Goal: Task Accomplishment & Management: Use online tool/utility

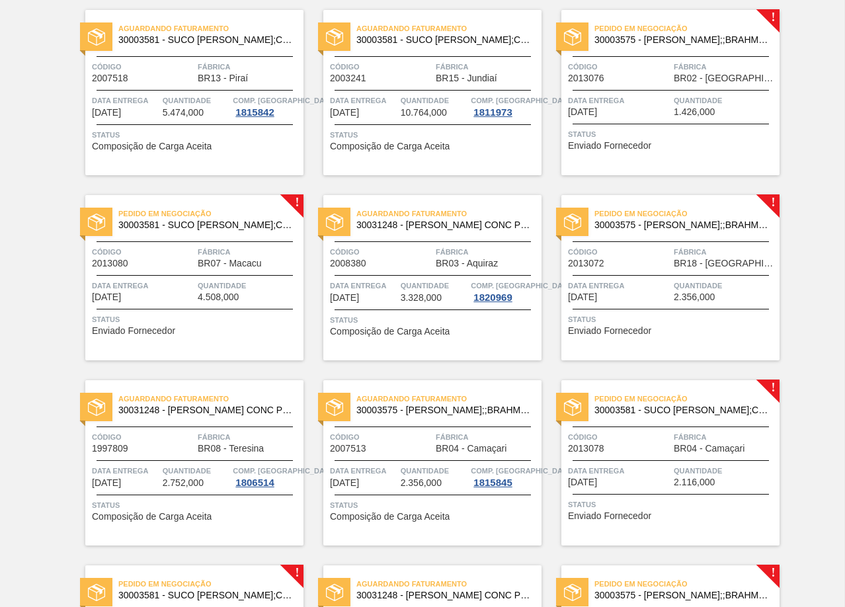
scroll to position [1775, 0]
click at [710, 87] on div "Pedido em Negociação 30003575 - SUCO CONCENT LIMAO;;BRAHMA;BOMBONA 62KG; Código…" at bounding box center [670, 91] width 218 height 165
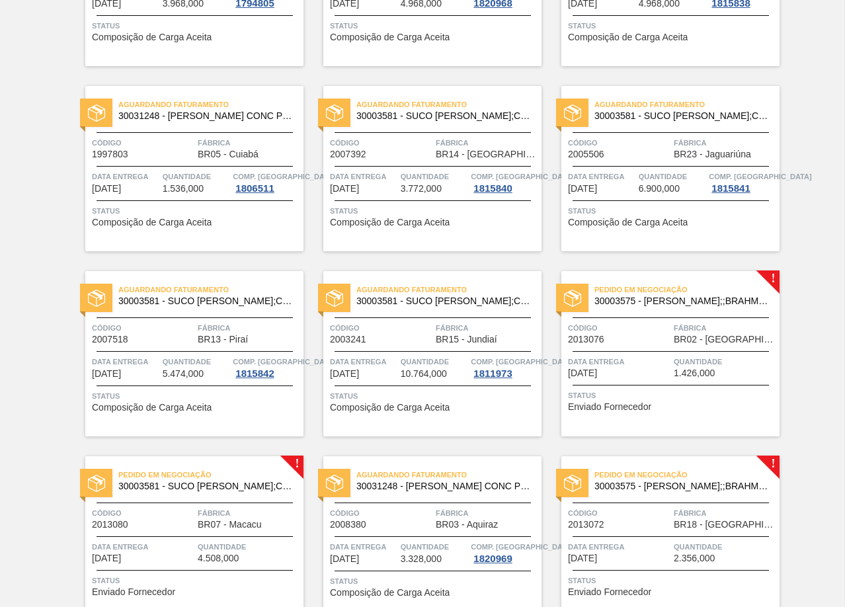
scroll to position [1455, 0]
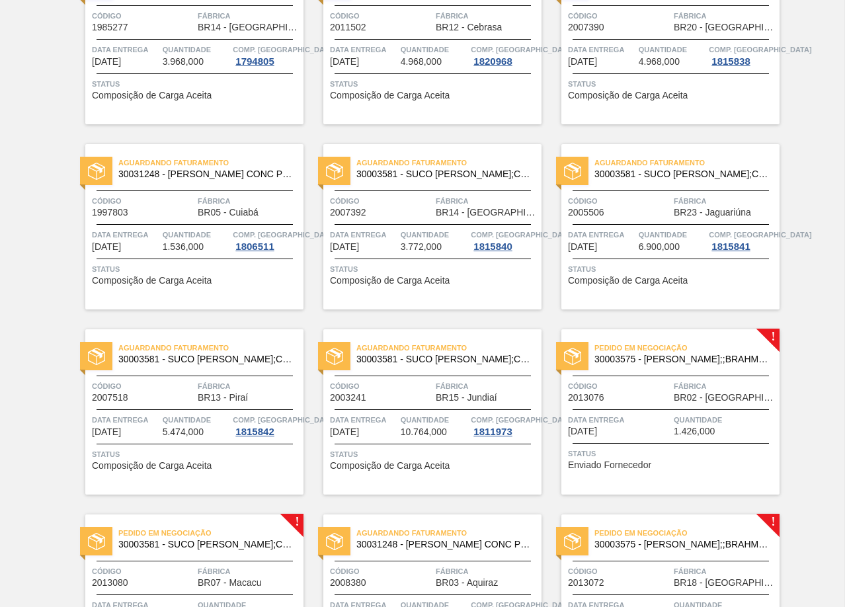
click at [728, 380] on span "Fábrica" at bounding box center [725, 386] width 102 height 13
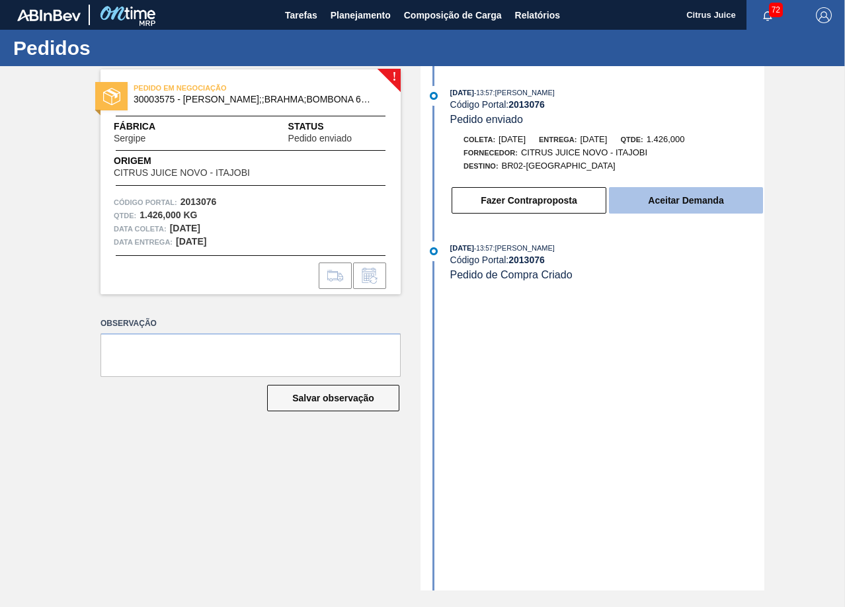
click at [700, 192] on button "Aceitar Demanda" at bounding box center [686, 200] width 154 height 26
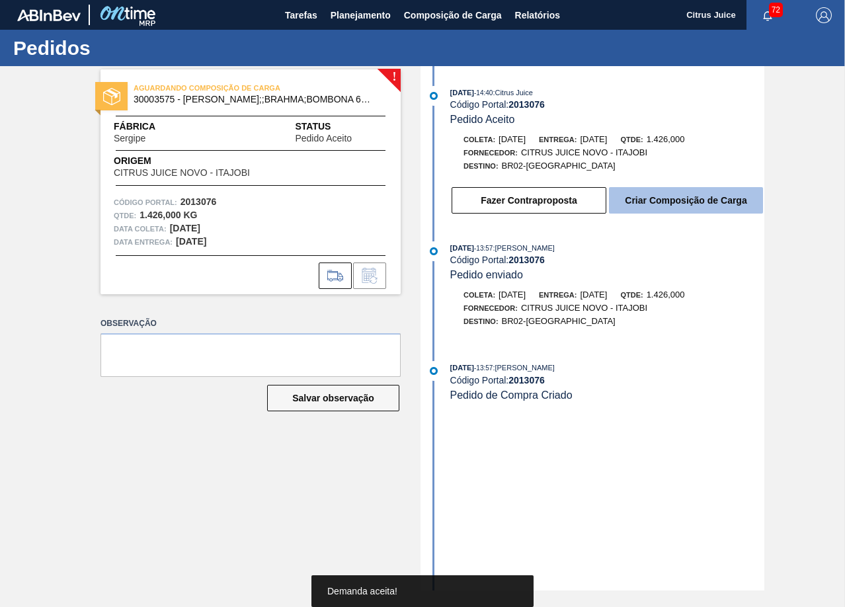
click at [668, 198] on button "Criar Composição de Carga" at bounding box center [686, 200] width 154 height 26
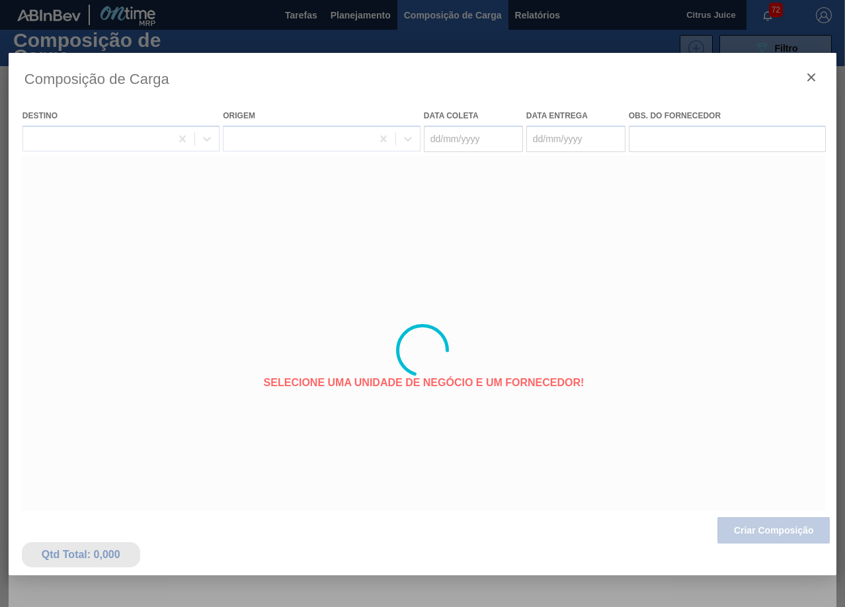
type coleta "[DATE]"
type entrega "[DATE]"
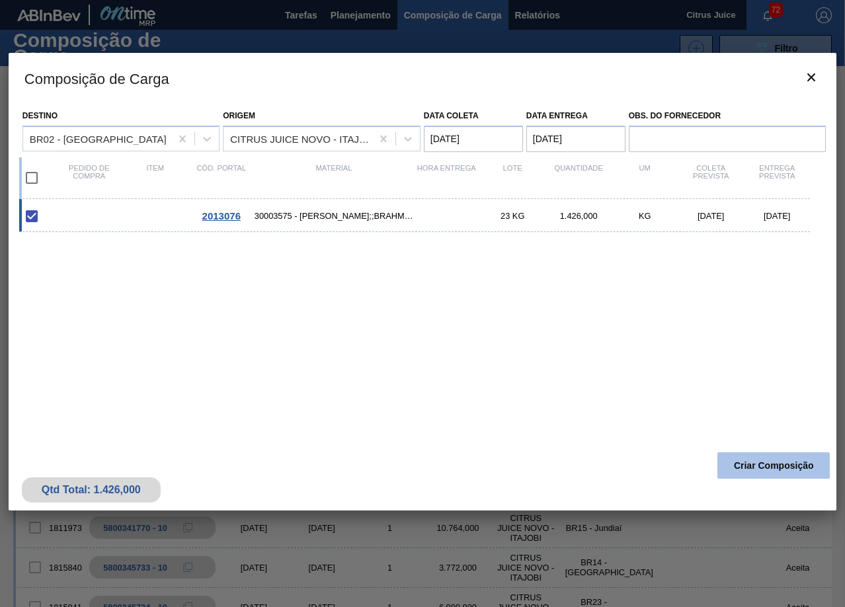
click at [791, 457] on button "Criar Composição" at bounding box center [773, 465] width 112 height 26
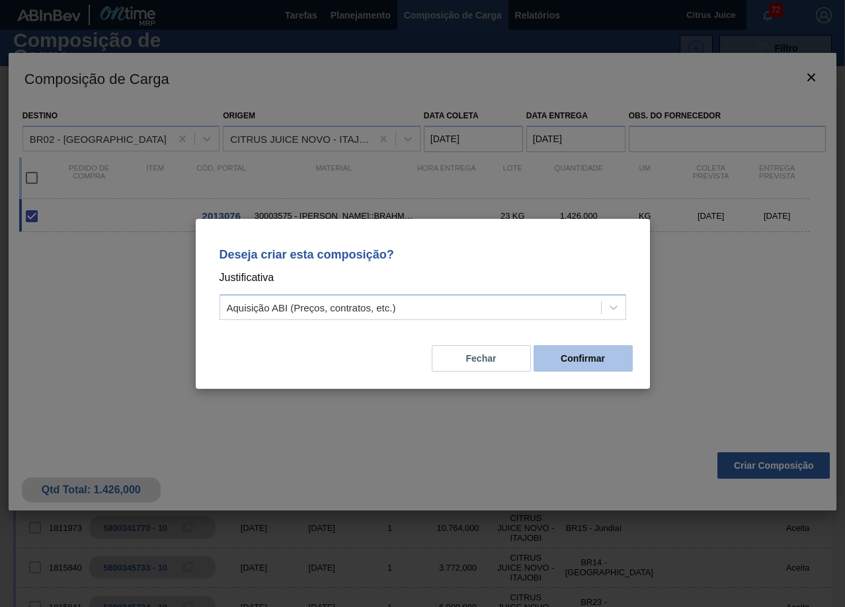
click at [591, 352] on button "Confirmar" at bounding box center [583, 358] width 99 height 26
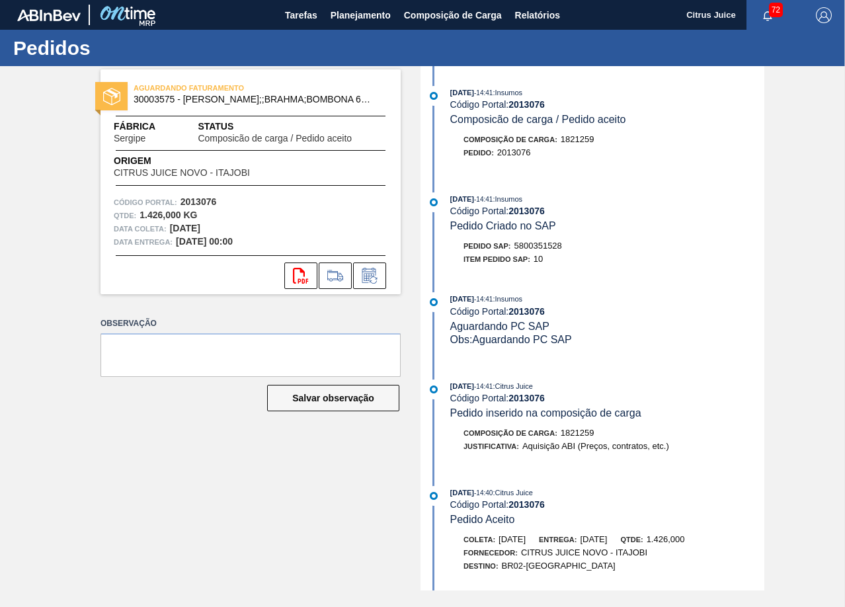
click at [534, 249] on span "5800351528" at bounding box center [538, 246] width 48 height 10
copy span "5800351528"
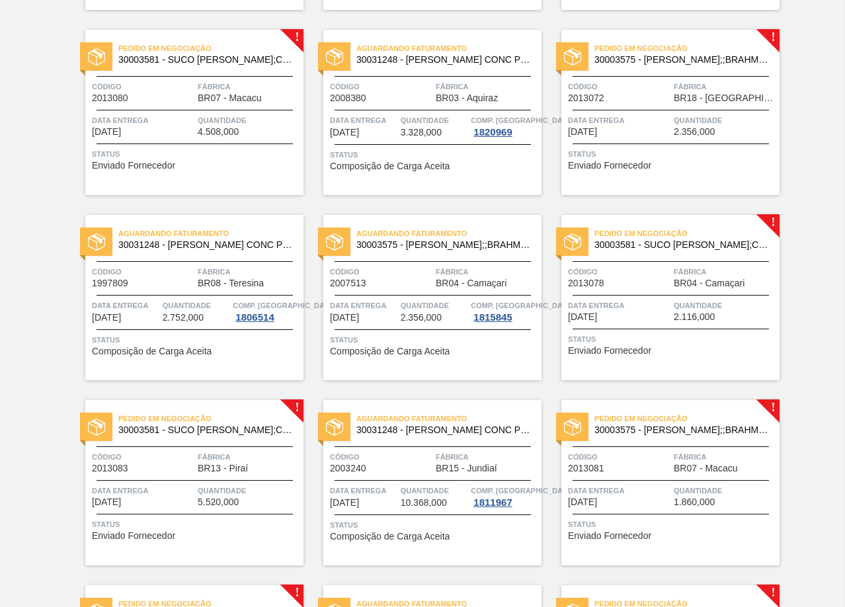
scroll to position [1918, 0]
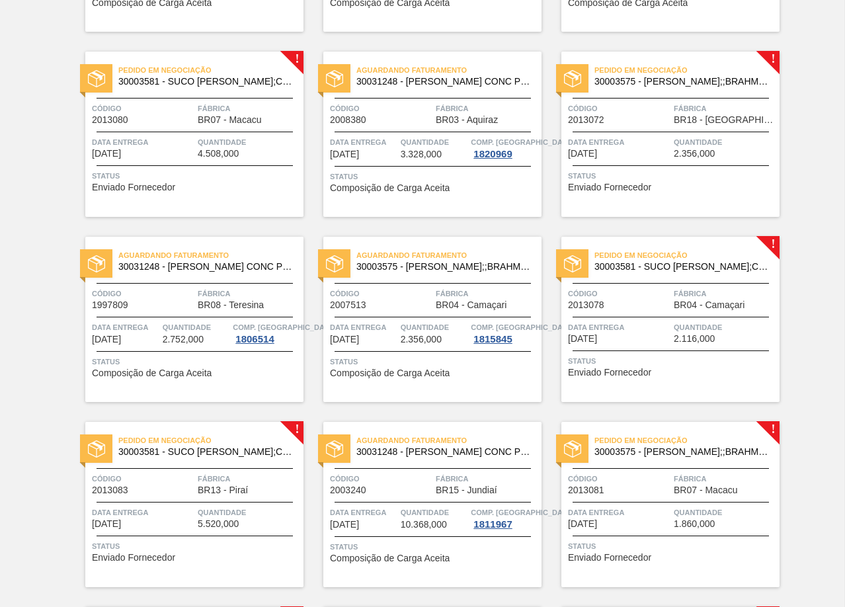
click at [188, 118] on div "Código 2013080" at bounding box center [143, 113] width 102 height 23
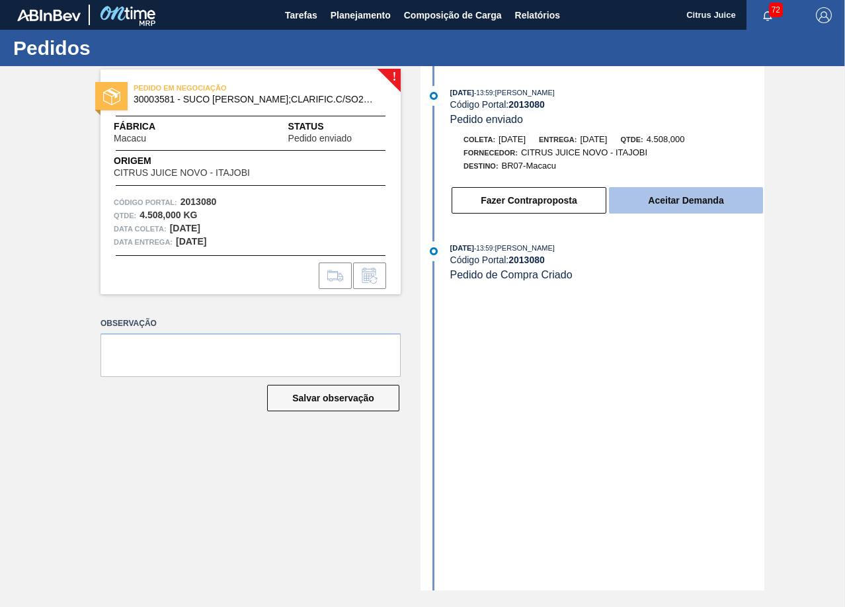
click at [676, 205] on button "Aceitar Demanda" at bounding box center [686, 200] width 154 height 26
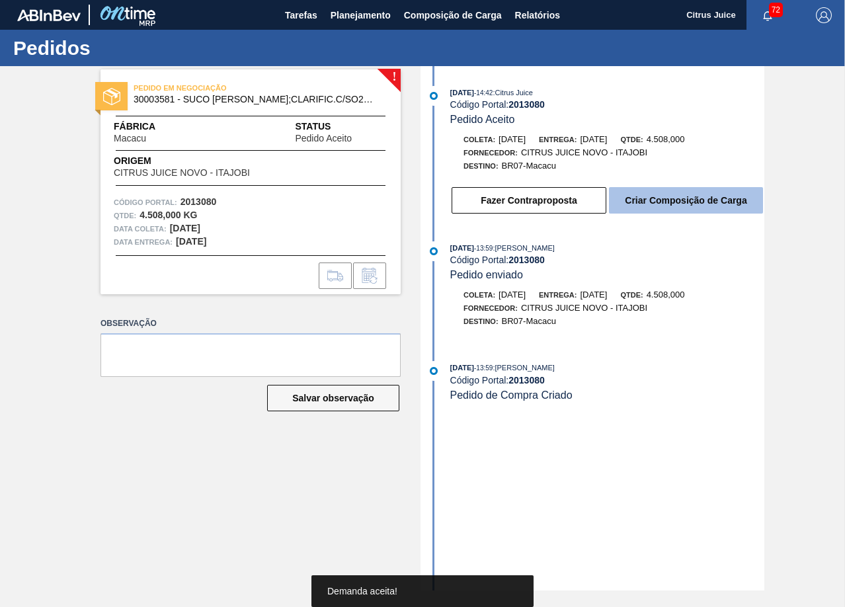
click at [682, 204] on button "Criar Composição de Carga" at bounding box center [686, 200] width 154 height 26
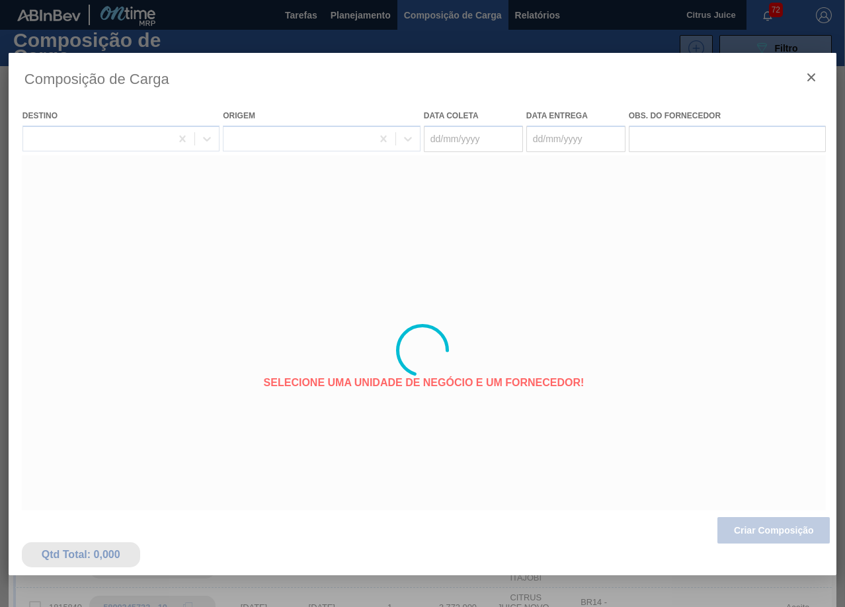
type coleta "30/08/2025"
type entrega "31/08/2025"
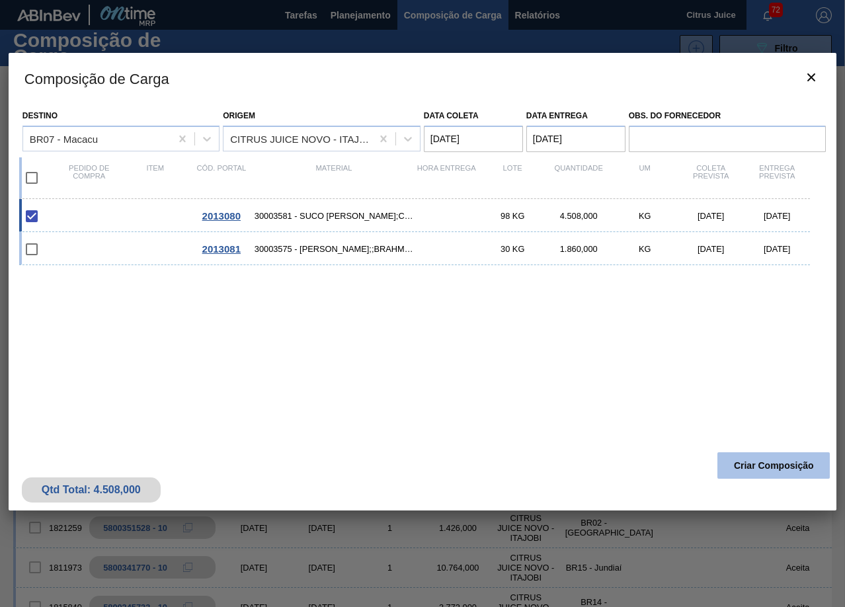
click at [767, 473] on button "Criar Composição" at bounding box center [773, 465] width 112 height 26
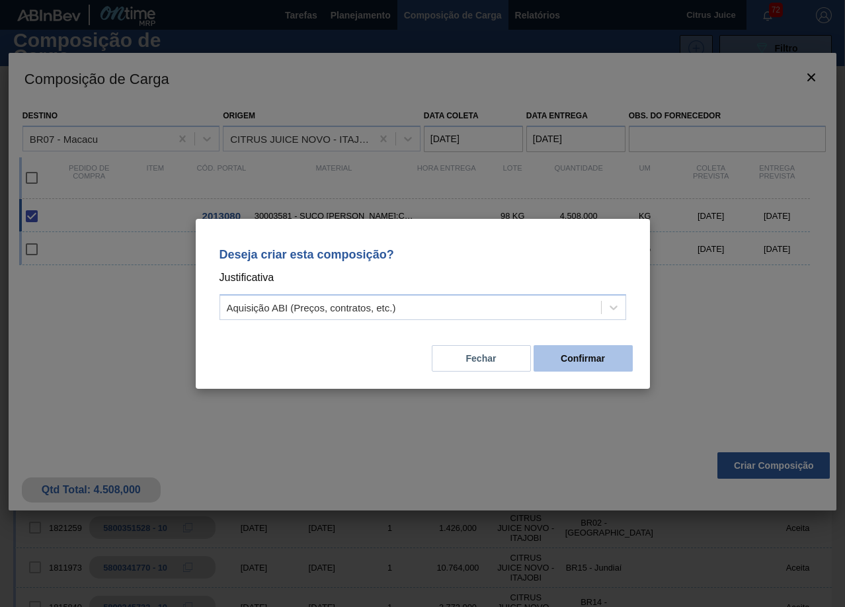
click at [623, 355] on button "Confirmar" at bounding box center [583, 358] width 99 height 26
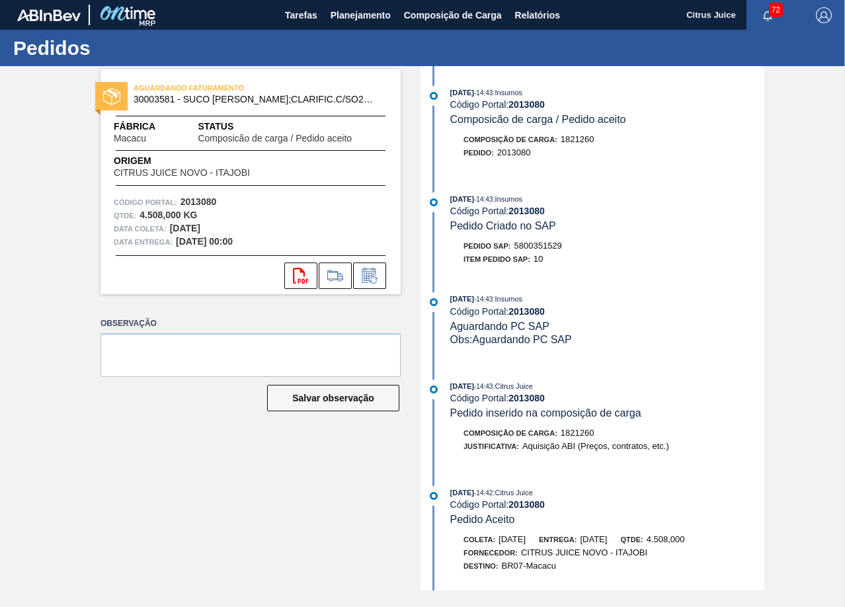
click at [552, 245] on span "5800351529" at bounding box center [538, 246] width 48 height 10
copy span "5800351529"
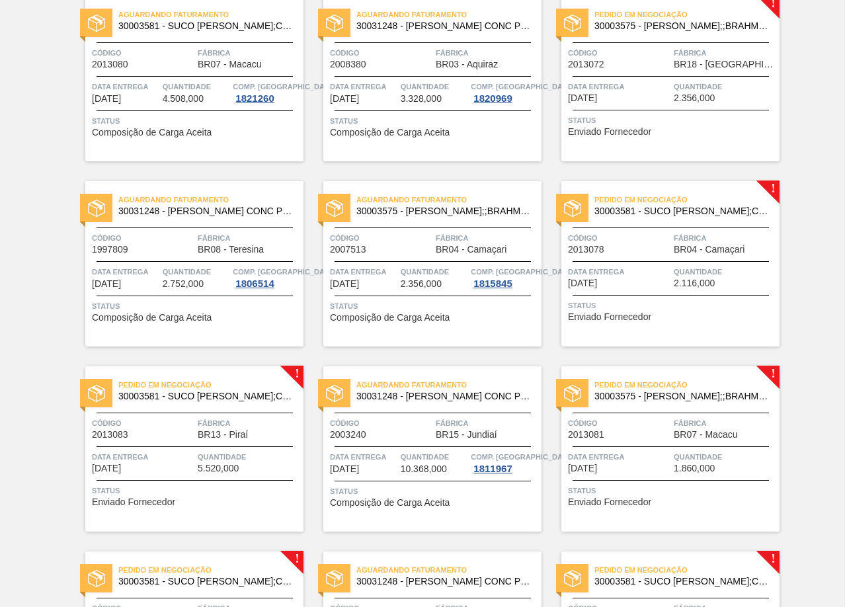
scroll to position [1841, 0]
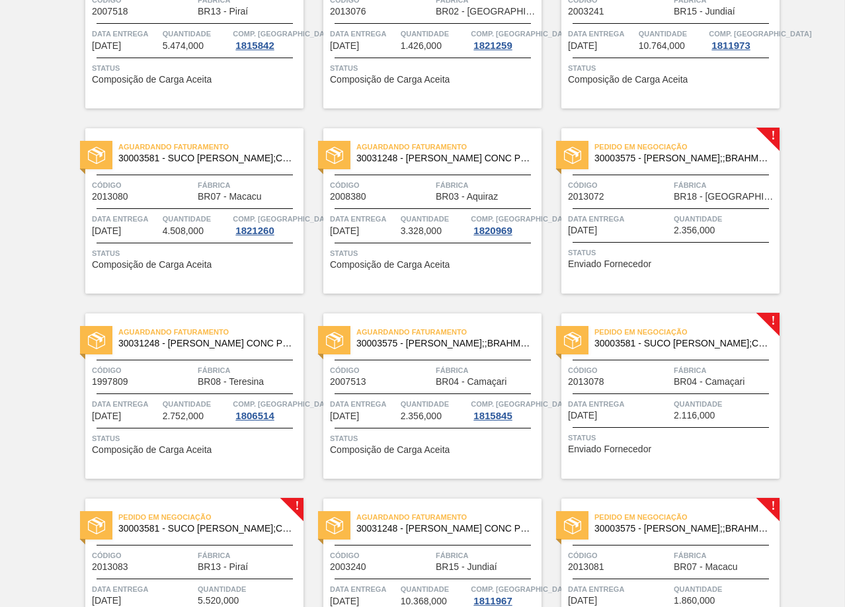
click at [702, 154] on span "30003575 - [PERSON_NAME];;BRAHMA;BOMBONA 62KG;" at bounding box center [681, 158] width 175 height 10
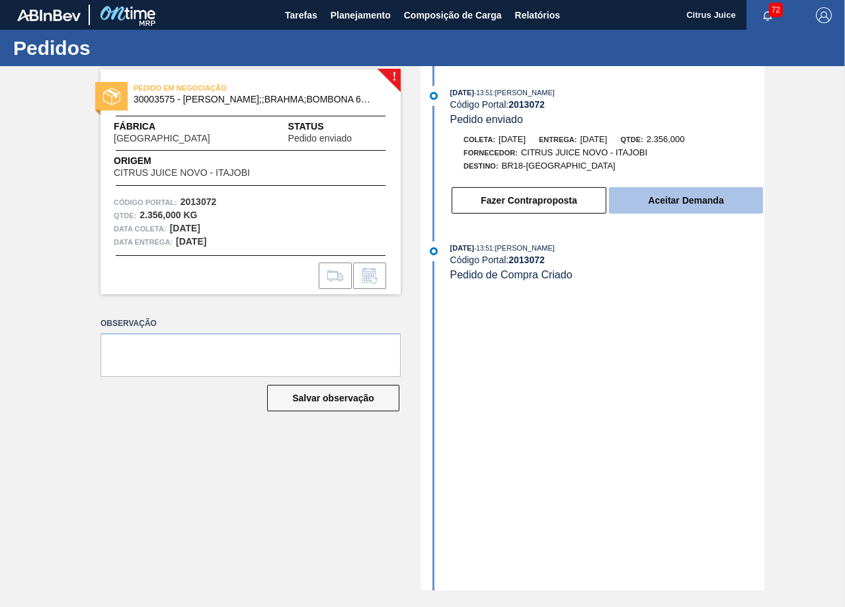
click at [721, 210] on button "Aceitar Demanda" at bounding box center [686, 200] width 154 height 26
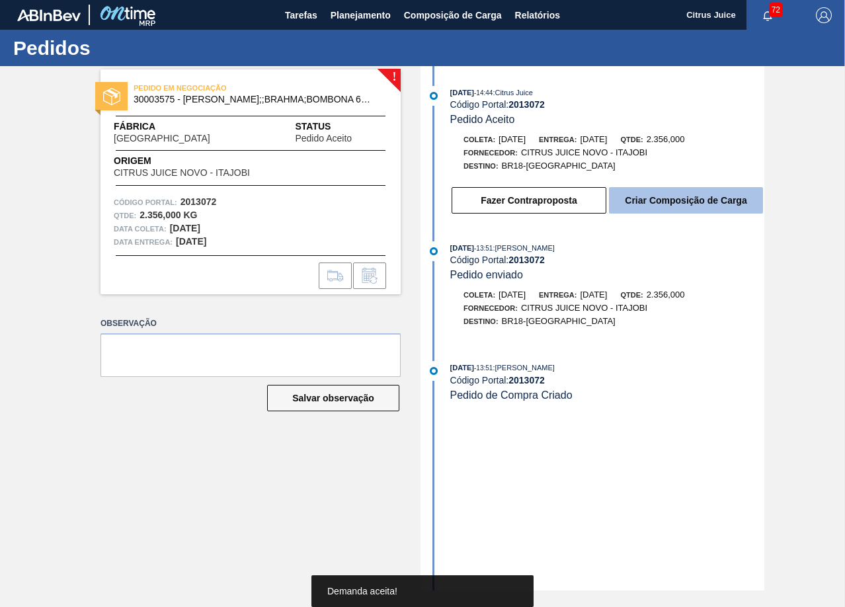
click at [673, 198] on button "Criar Composição de Carga" at bounding box center [686, 200] width 154 height 26
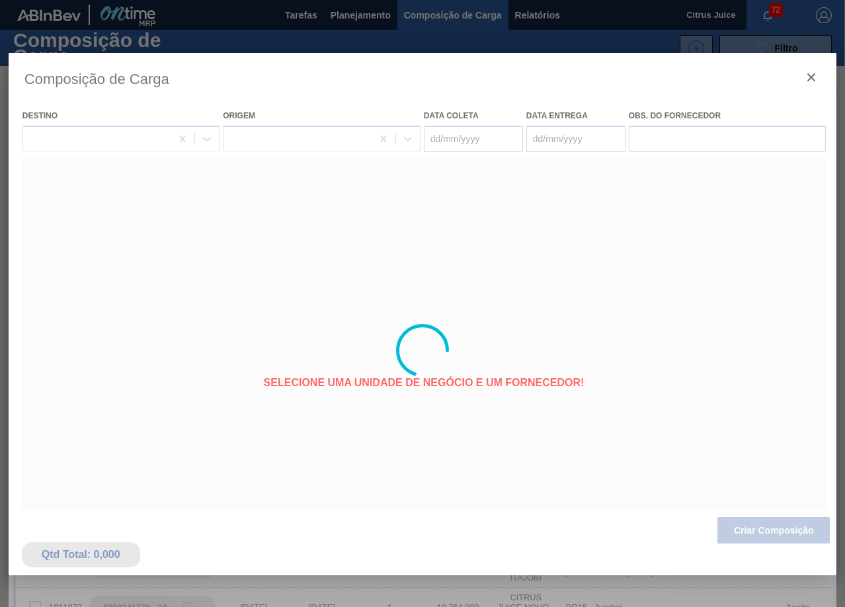
type coleta "[DATE]"
type entrega "[DATE]"
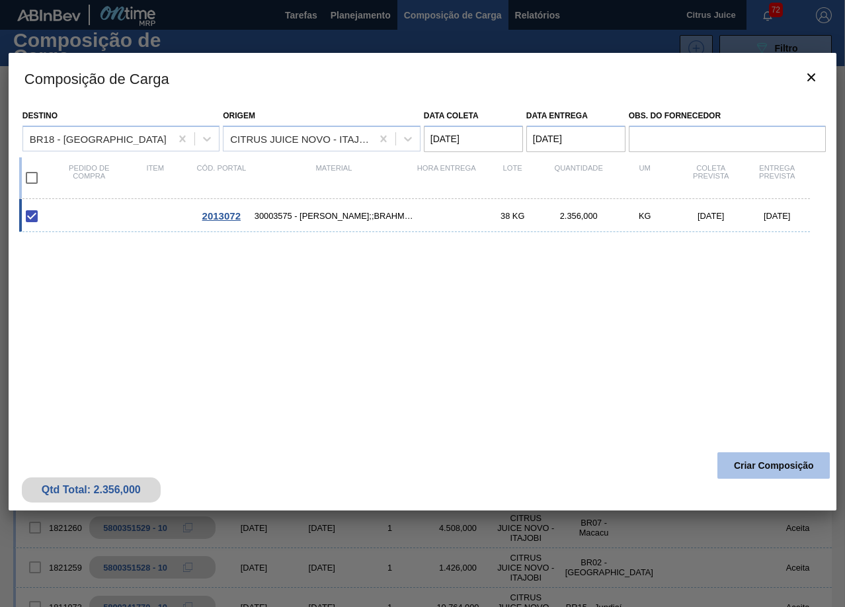
click at [759, 460] on button "Criar Composição" at bounding box center [773, 465] width 112 height 26
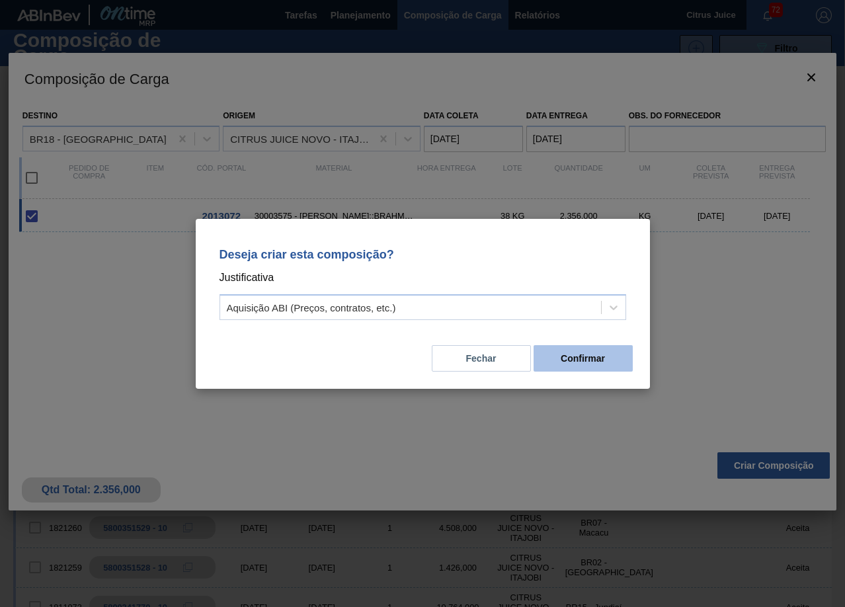
click at [570, 346] on button "Confirmar" at bounding box center [583, 358] width 99 height 26
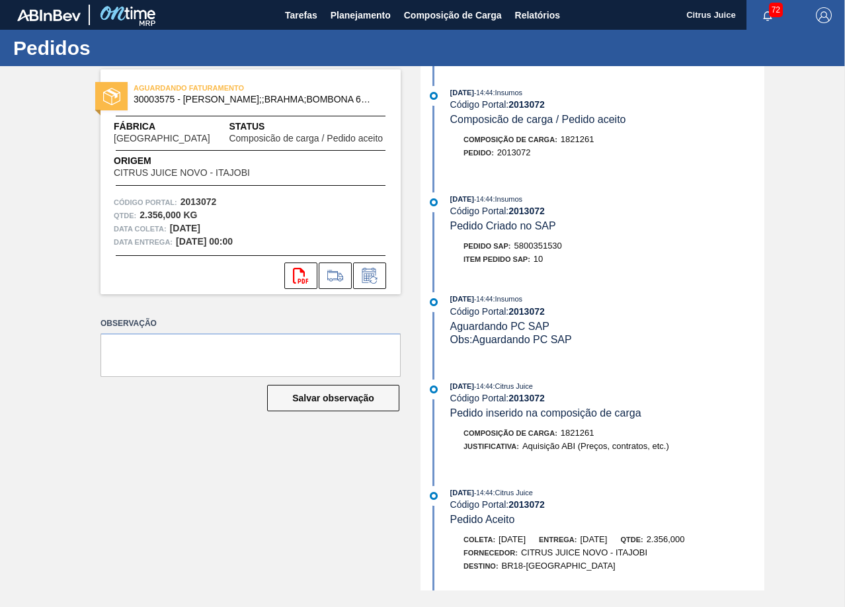
click at [544, 245] on span "5800351530" at bounding box center [538, 246] width 48 height 10
copy span "5800351530"
click at [389, 15] on span "Planejamento" at bounding box center [361, 15] width 60 height 16
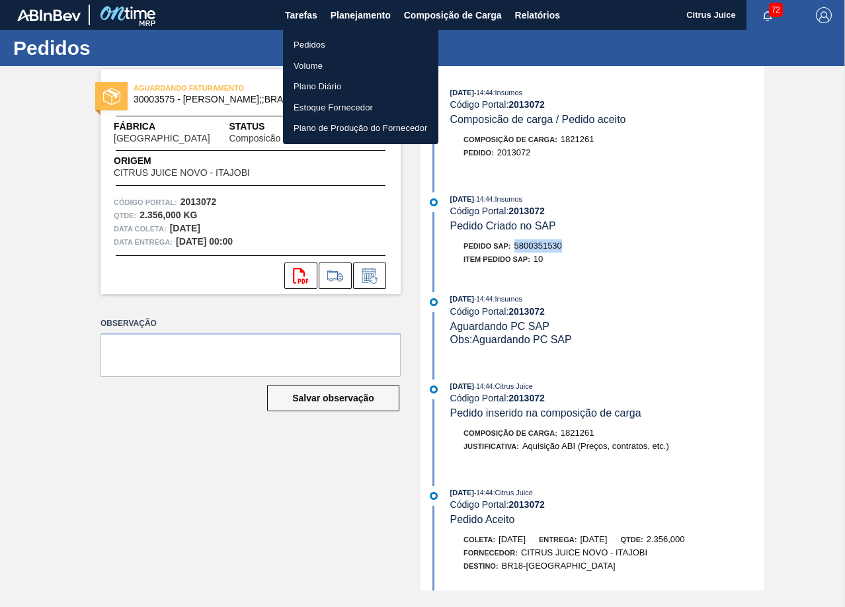
click at [351, 44] on li "Pedidos" at bounding box center [360, 44] width 155 height 21
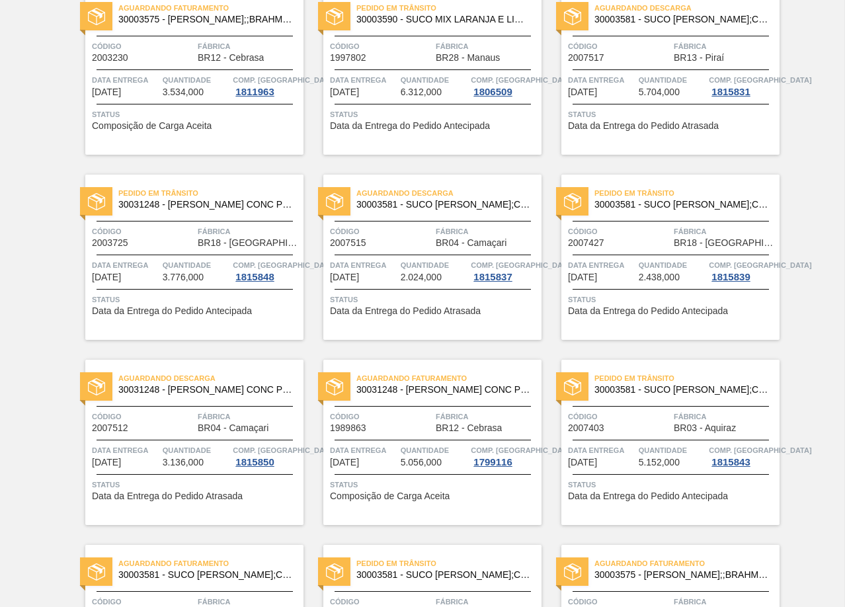
scroll to position [529, 0]
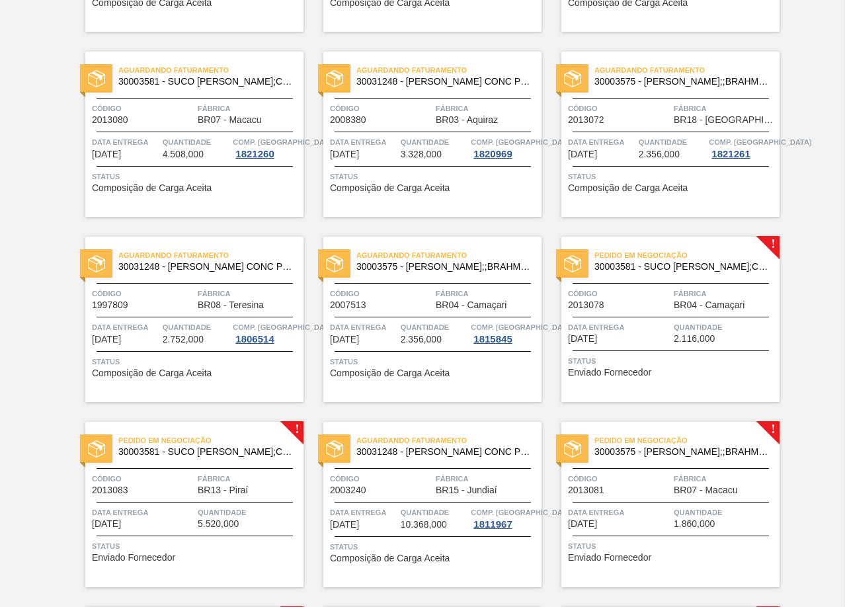
scroll to position [2182, 0]
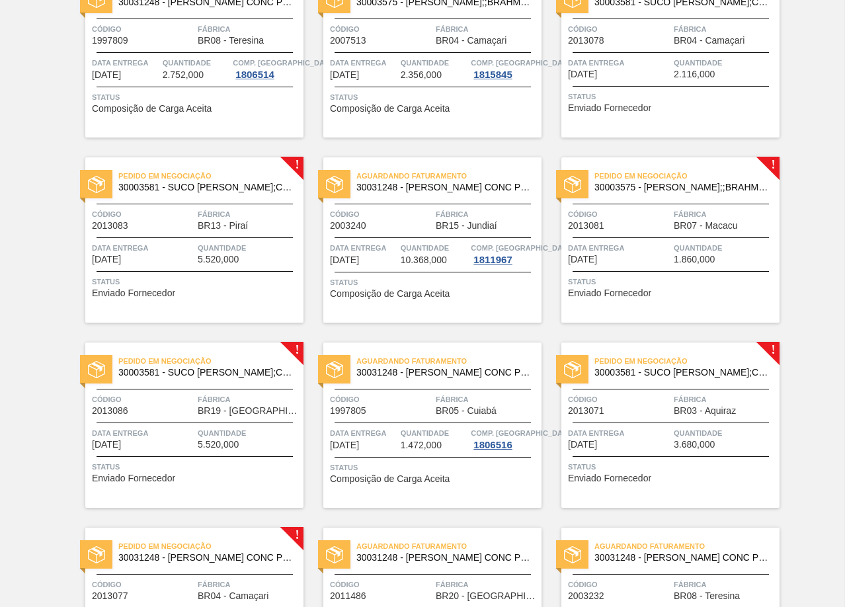
click at [212, 234] on div "Pedido em Negociação 30003581 - SUCO CONCENT LIMAO;CLARIFIC.C/SO2;PEPSI; Código…" at bounding box center [194, 239] width 218 height 165
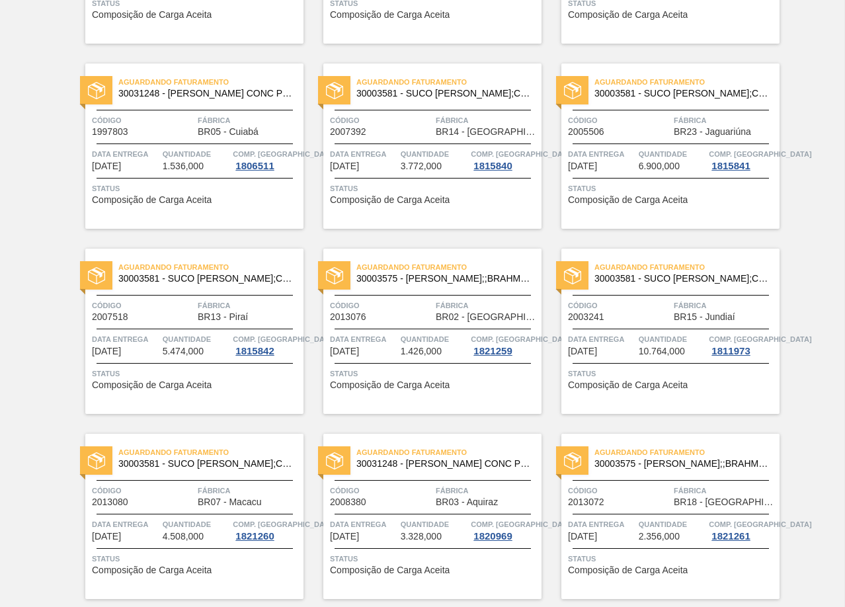
scroll to position [1852, 0]
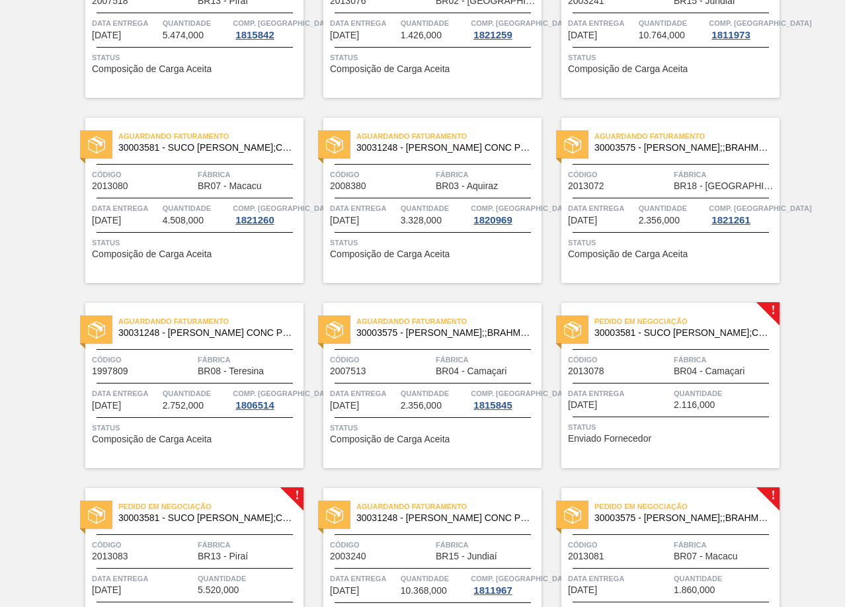
click at [661, 339] on div "Pedido em Negociação 30003581 - SUCO CONCENT LIMAO;CLARIFIC.C/SO2;PEPSI;" at bounding box center [670, 328] width 218 height 30
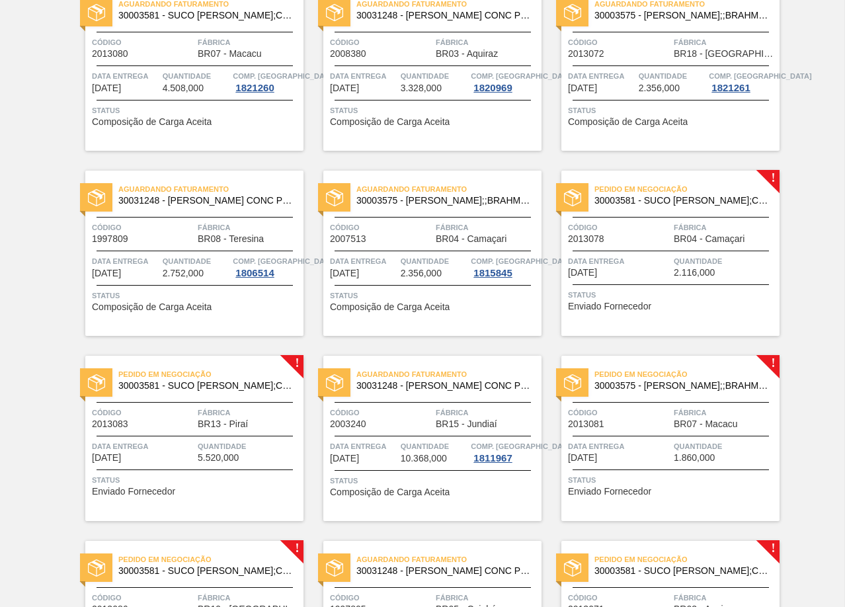
scroll to position [1918, 0]
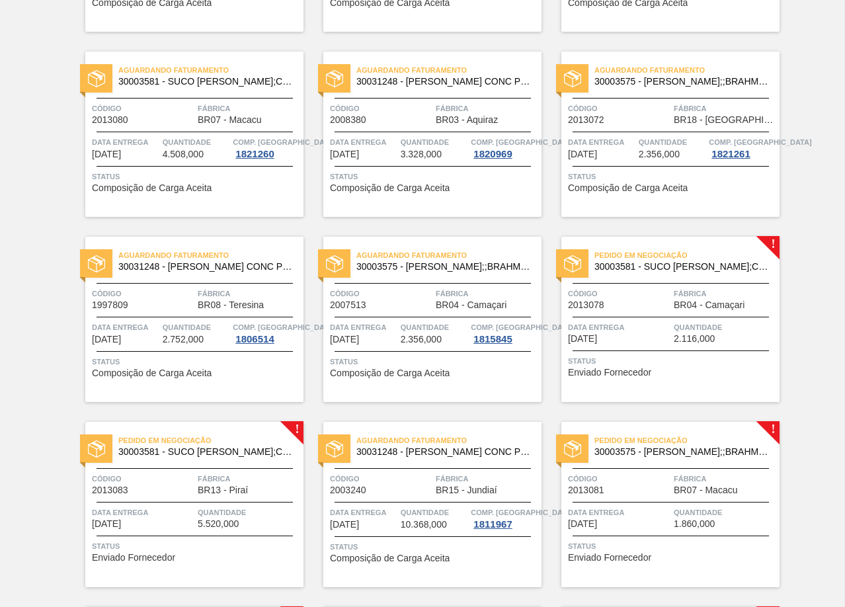
click at [688, 274] on div "Pedido em Negociação 30003581 - SUCO CONCENT LIMAO;CLARIFIC.C/SO2;PEPSI;" at bounding box center [670, 262] width 218 height 30
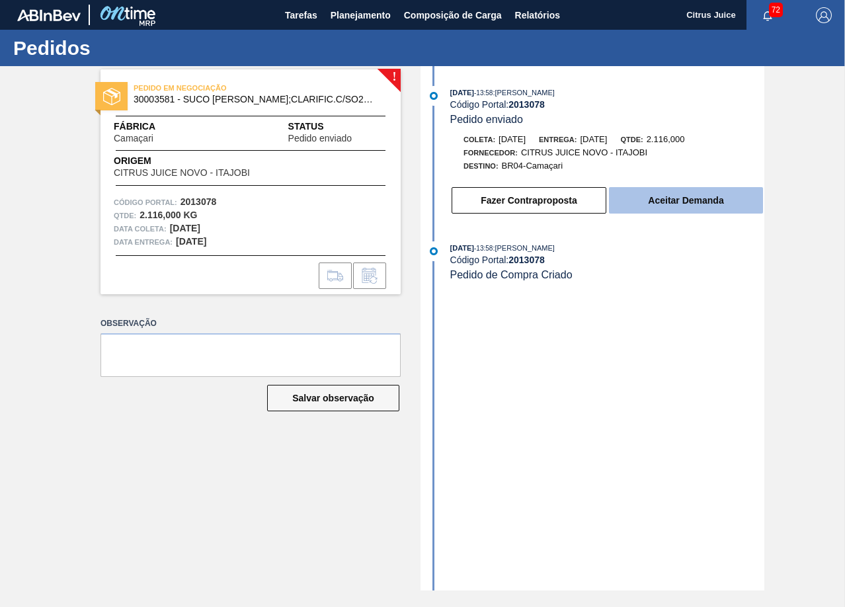
click at [655, 194] on button "Aceitar Demanda" at bounding box center [686, 200] width 154 height 26
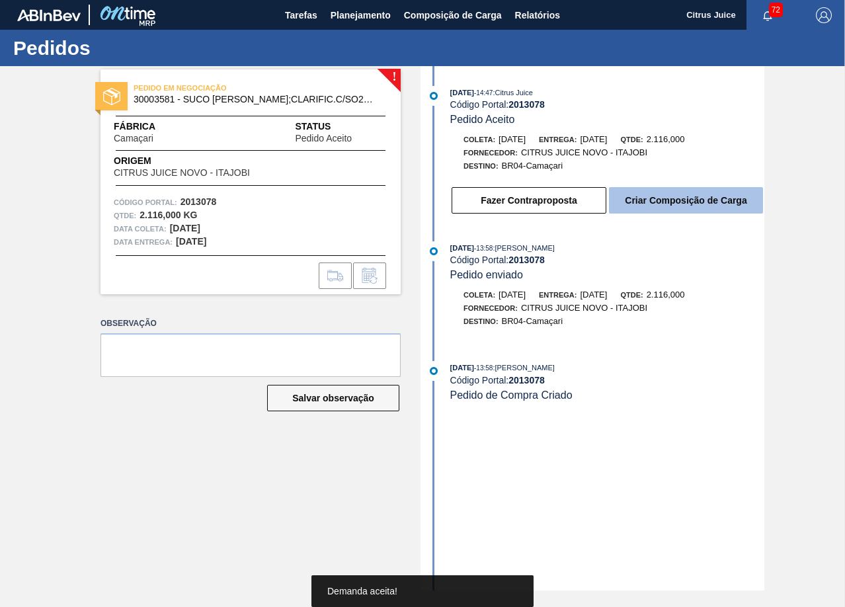
click at [692, 198] on button "Criar Composição de Carga" at bounding box center [686, 200] width 154 height 26
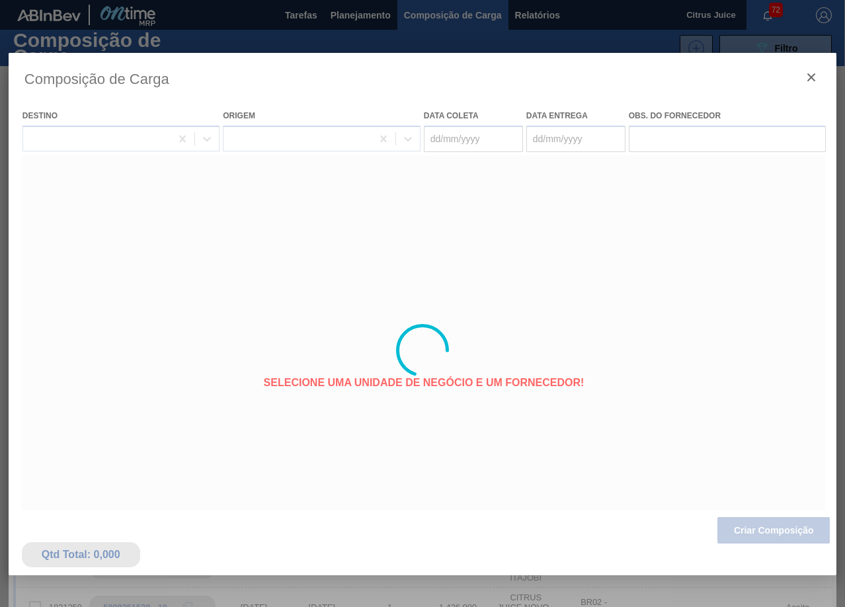
type coleta "[DATE]"
type entrega "[DATE]"
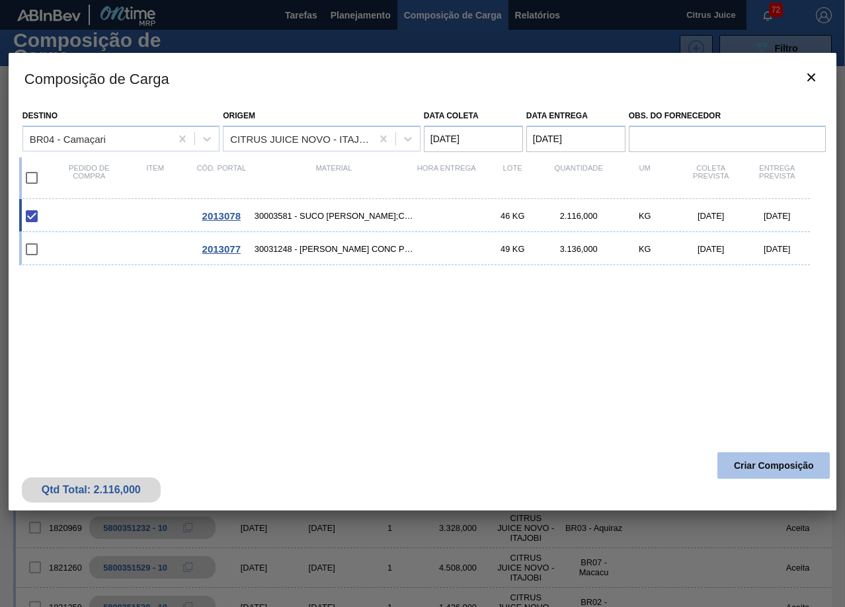
click at [761, 463] on button "Criar Composição" at bounding box center [773, 465] width 112 height 26
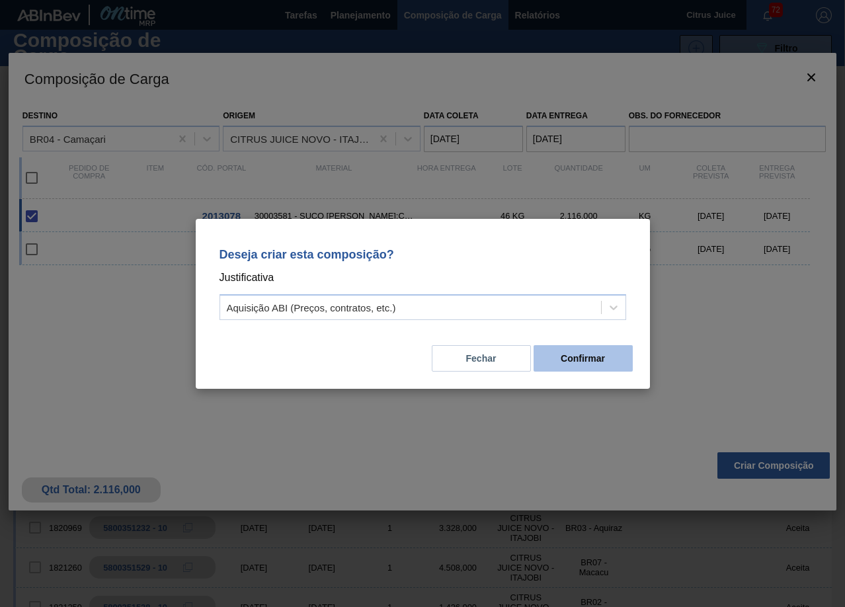
click at [587, 356] on button "Confirmar" at bounding box center [583, 358] width 99 height 26
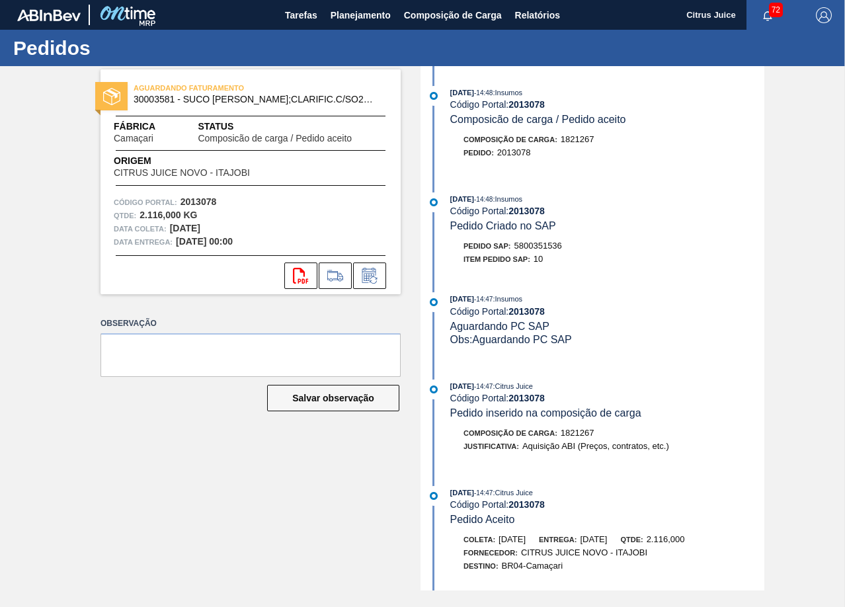
click at [536, 242] on span "5800351536" at bounding box center [538, 246] width 48 height 10
copy span "5800351536"
click at [349, 17] on span "Planejamento" at bounding box center [361, 15] width 60 height 16
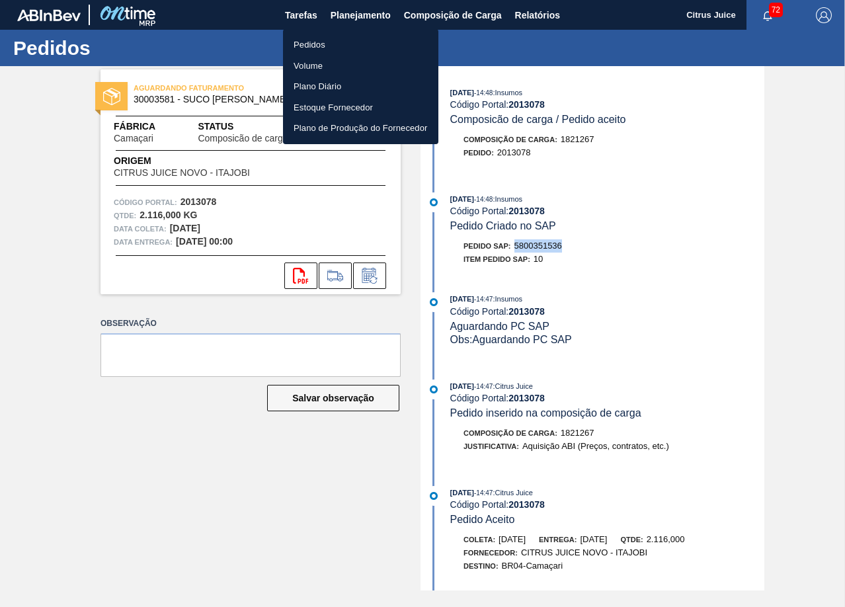
click at [345, 46] on li "Pedidos" at bounding box center [360, 44] width 155 height 21
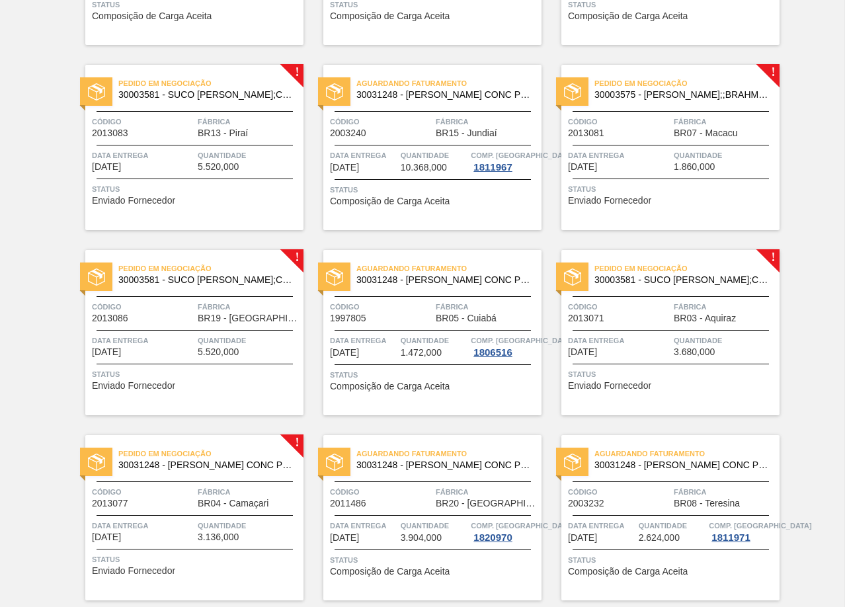
scroll to position [2106, 0]
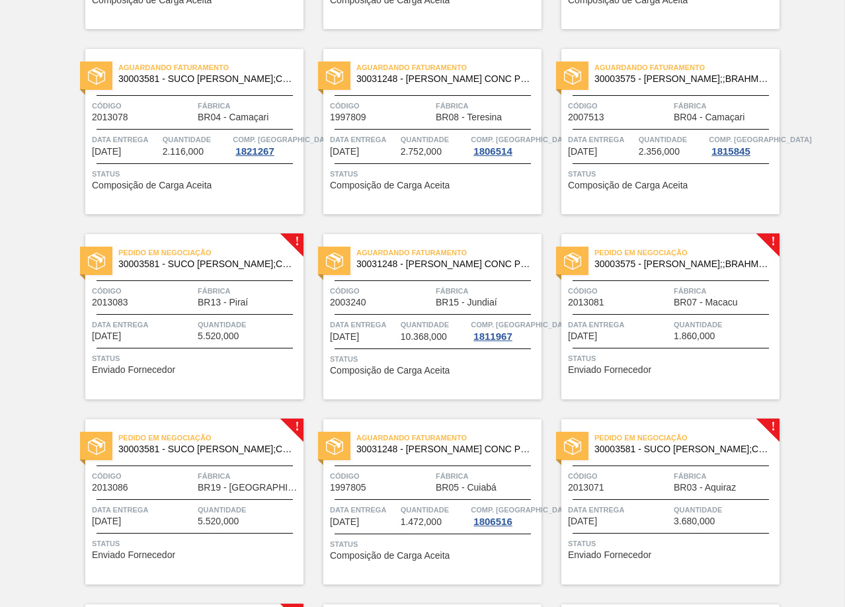
click at [209, 288] on span "Fábrica" at bounding box center [249, 290] width 102 height 13
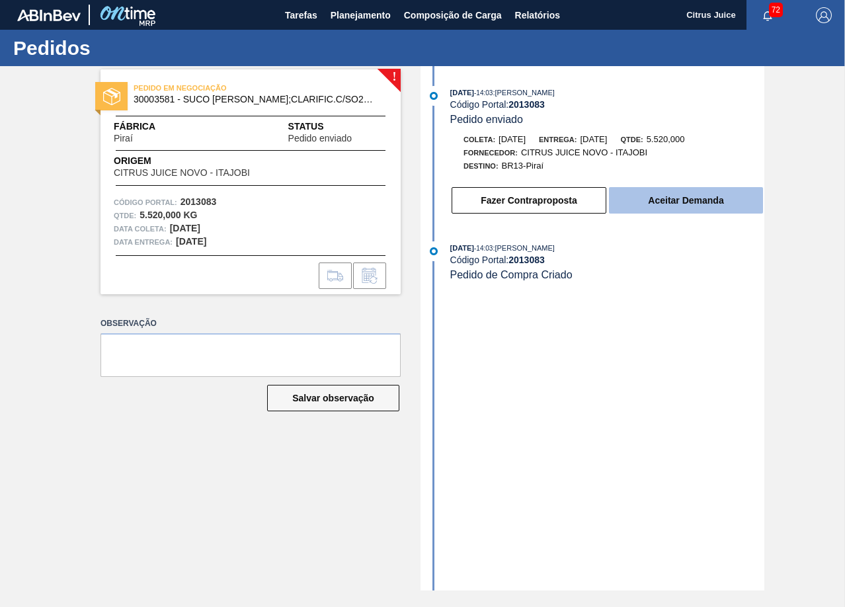
click at [647, 205] on button "Aceitar Demanda" at bounding box center [686, 200] width 154 height 26
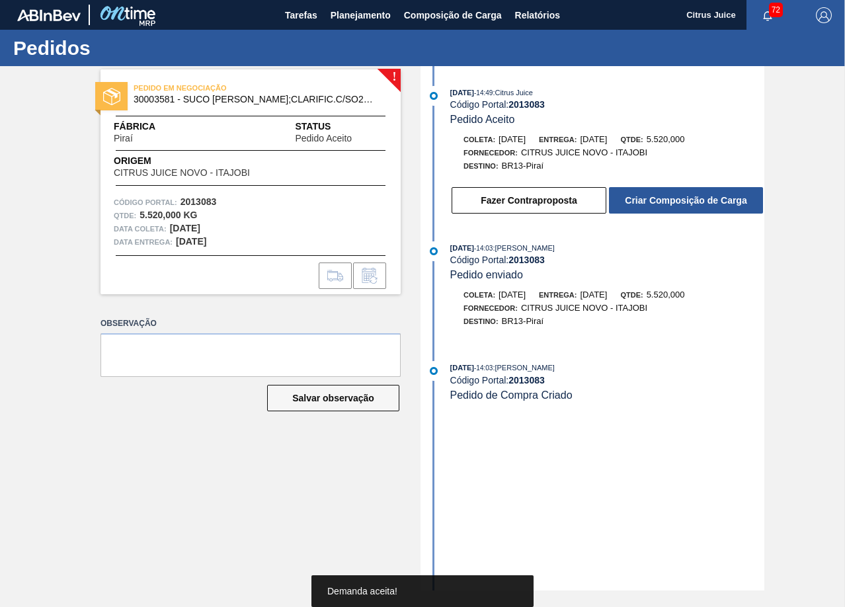
click at [680, 205] on button "Criar Composição de Carga" at bounding box center [686, 200] width 154 height 26
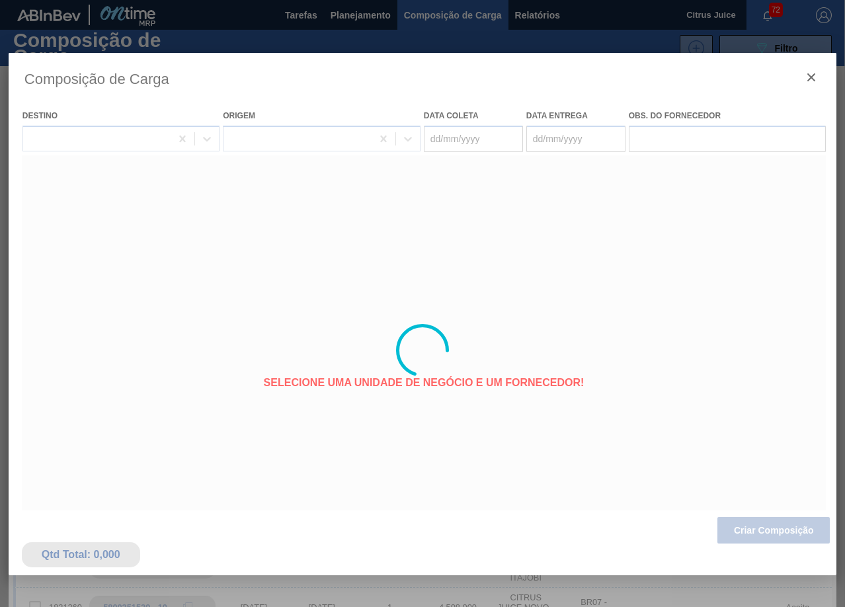
type coleta "[DATE]"
type entrega "[DATE]"
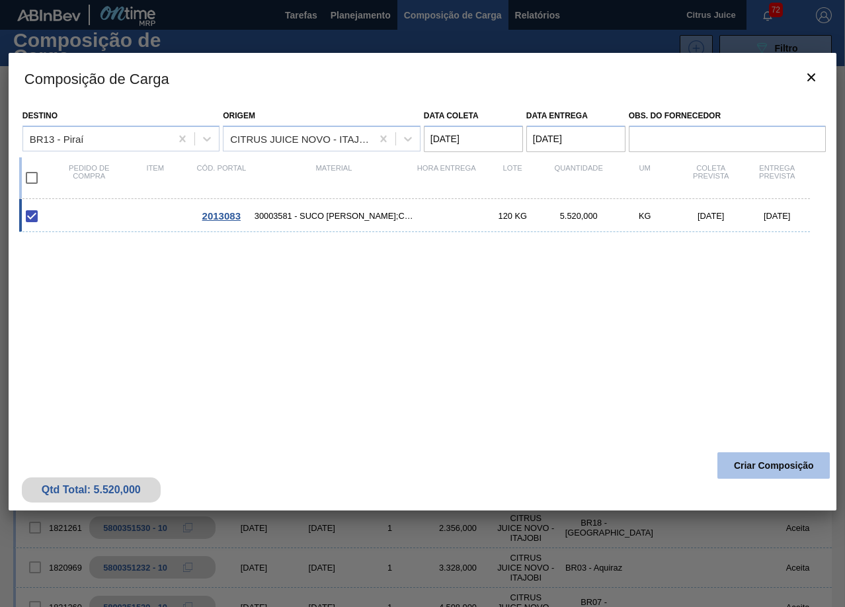
click at [762, 462] on button "Criar Composição" at bounding box center [773, 465] width 112 height 26
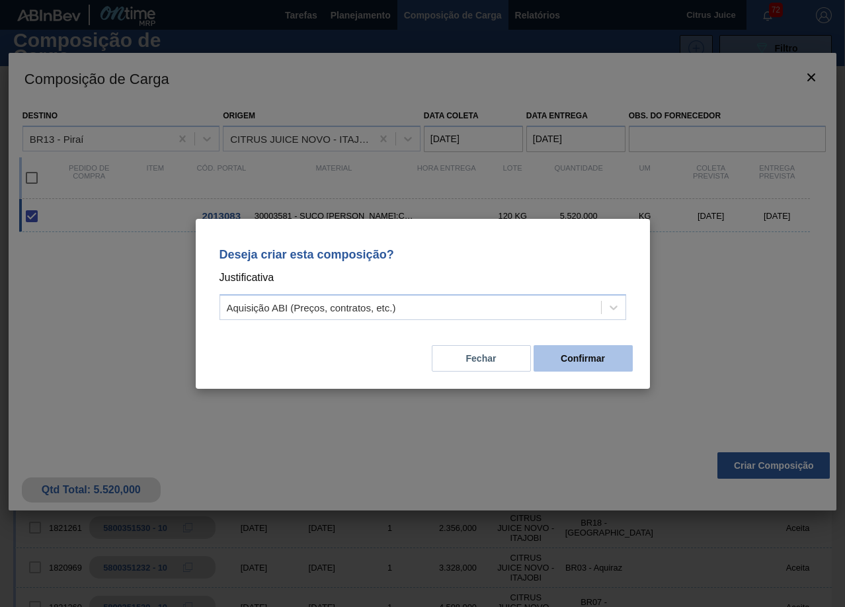
click at [603, 369] on button "Confirmar" at bounding box center [583, 358] width 99 height 26
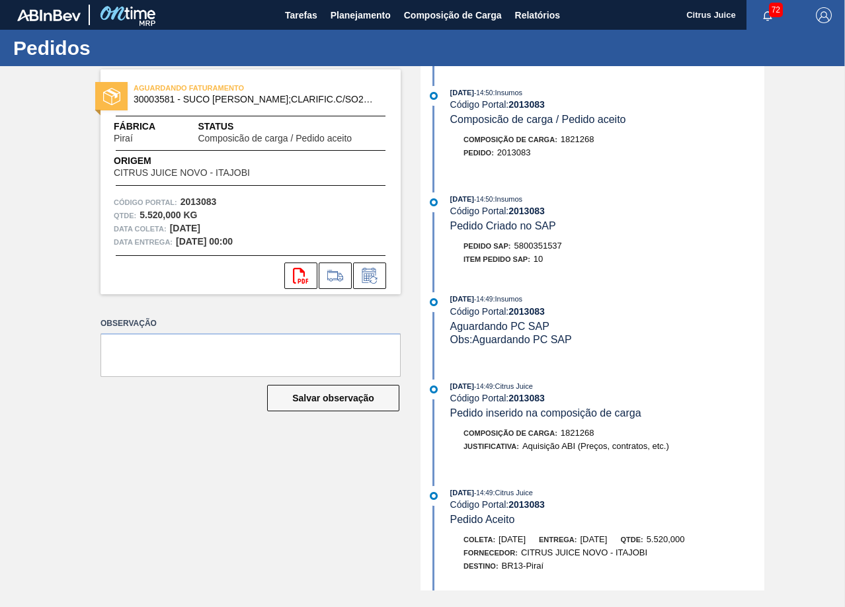
click at [524, 247] on span "5800351537" at bounding box center [538, 246] width 48 height 10
copy span "5800351537"
click at [335, 15] on span "Planejamento" at bounding box center [361, 15] width 60 height 16
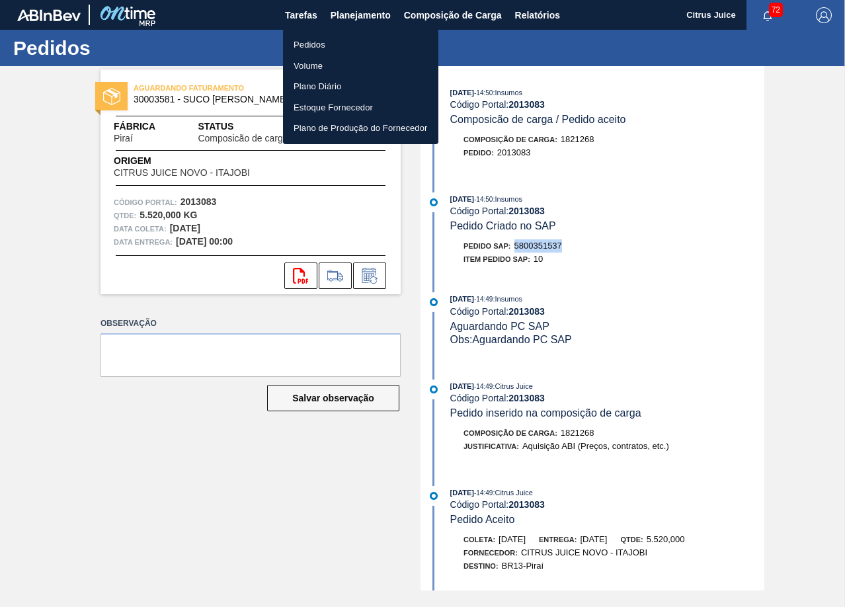
click at [320, 47] on li "Pedidos" at bounding box center [360, 44] width 155 height 21
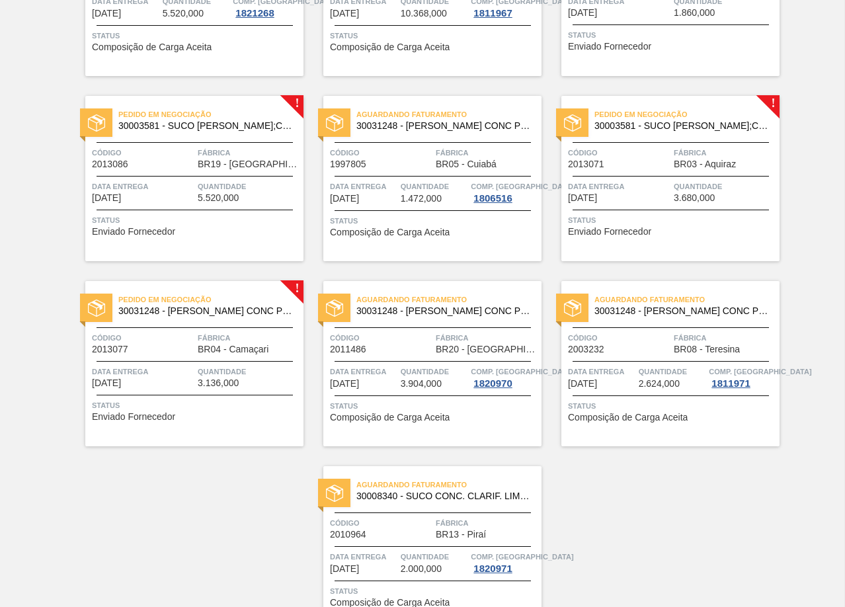
scroll to position [2238, 0]
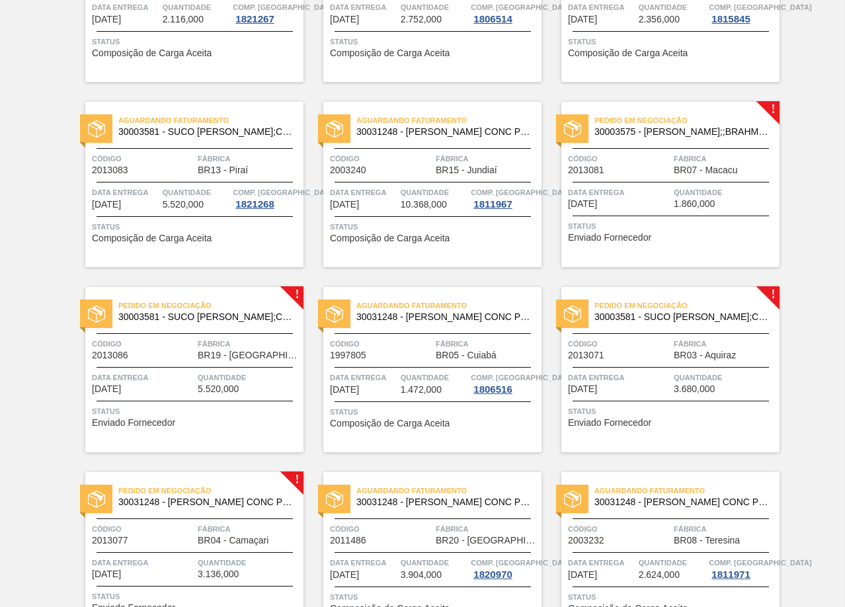
click at [650, 183] on div "Pedido em Negociação 30003575 - SUCO CONCENT LIMAO;;BRAHMA;BOMBONA 62KG; Código…" at bounding box center [670, 184] width 218 height 165
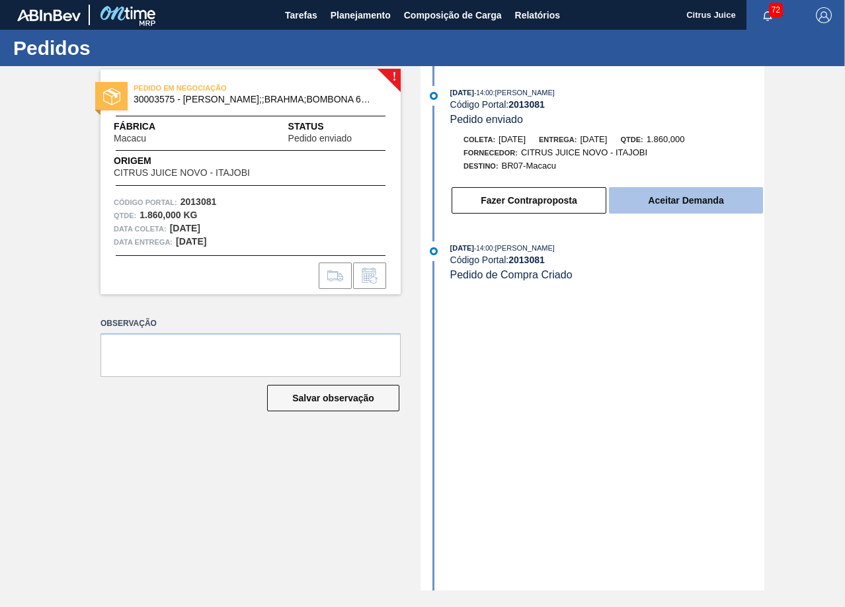
click at [654, 213] on button "Aceitar Demanda" at bounding box center [686, 200] width 154 height 26
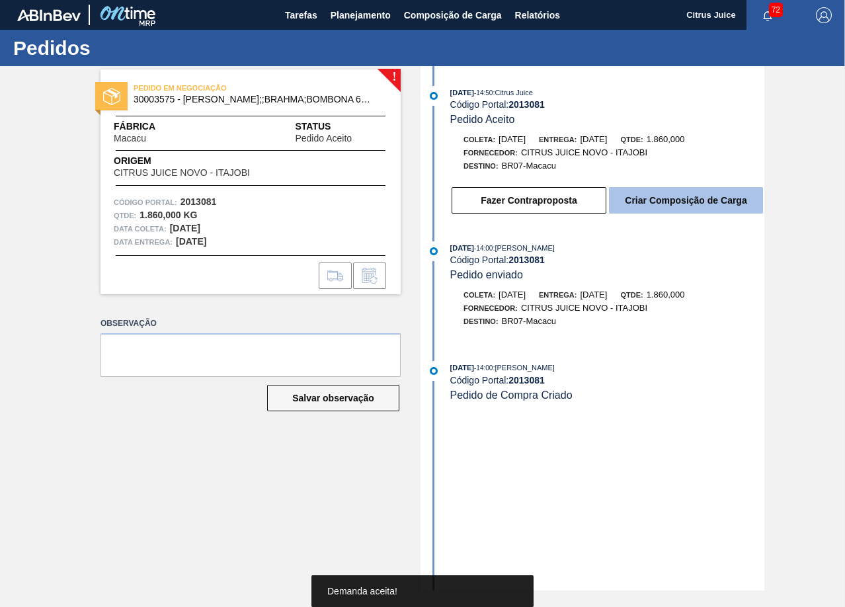
click at [680, 199] on button "Criar Composição de Carga" at bounding box center [686, 200] width 154 height 26
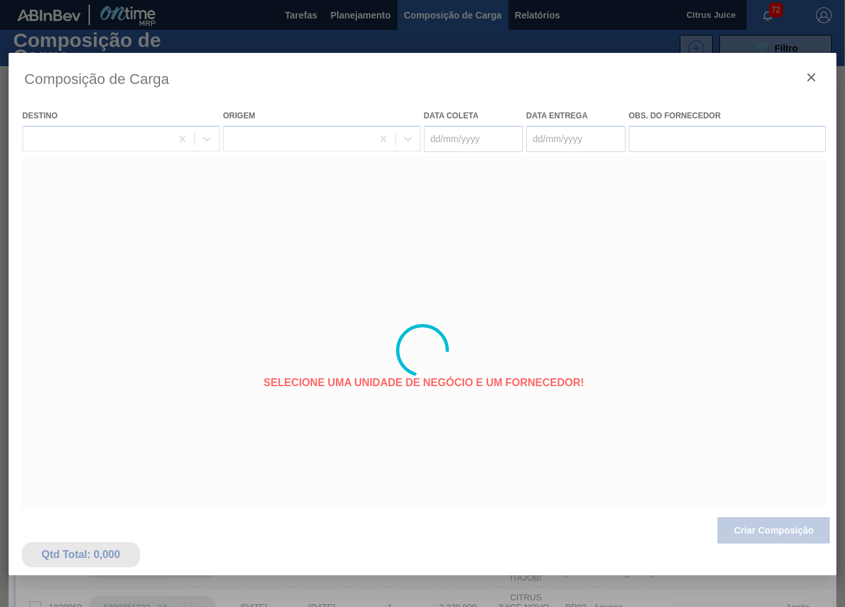
type coleta "[DATE]"
type entrega "[DATE]"
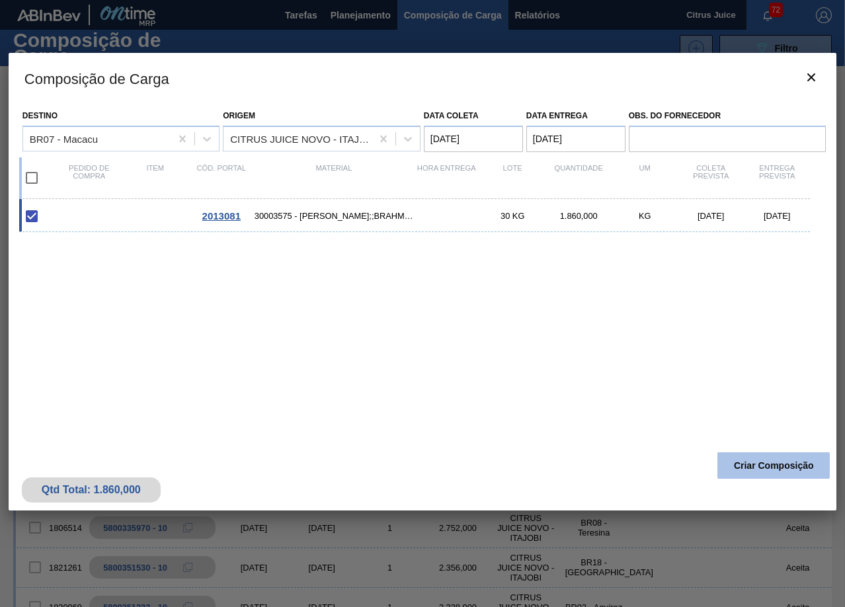
click at [759, 477] on button "Criar Composição" at bounding box center [773, 465] width 112 height 26
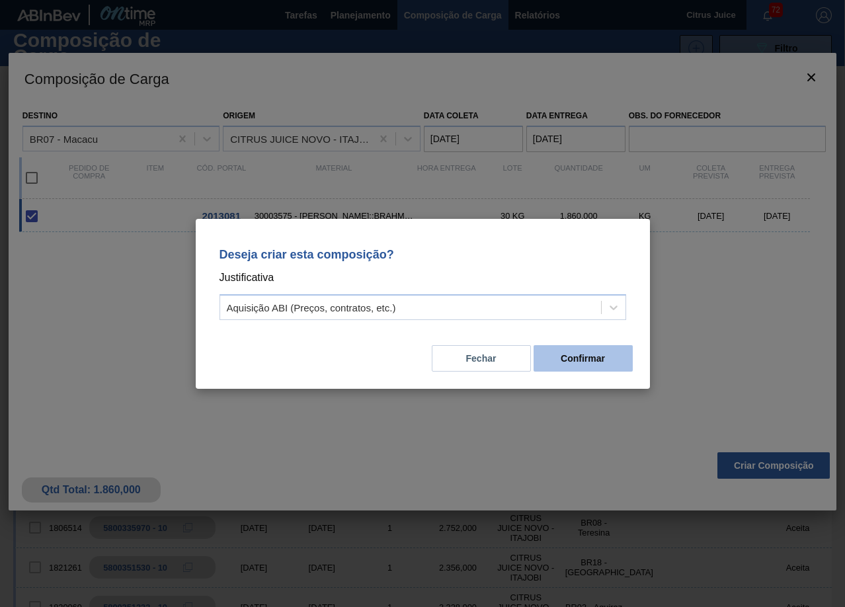
click at [579, 358] on button "Confirmar" at bounding box center [583, 358] width 99 height 26
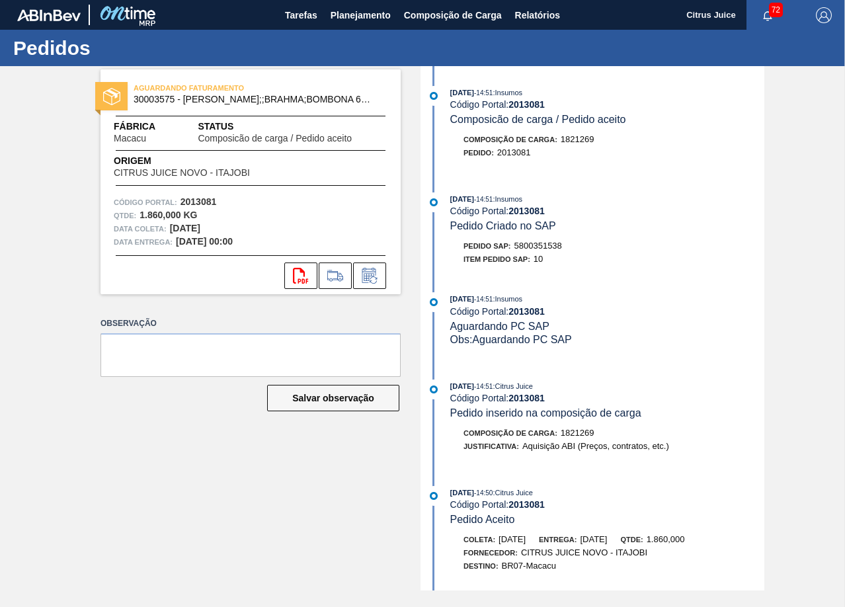
click at [524, 244] on span "5800351538" at bounding box center [538, 246] width 48 height 10
copy span "5800351538"
click at [374, 9] on span "Planejamento" at bounding box center [361, 15] width 60 height 16
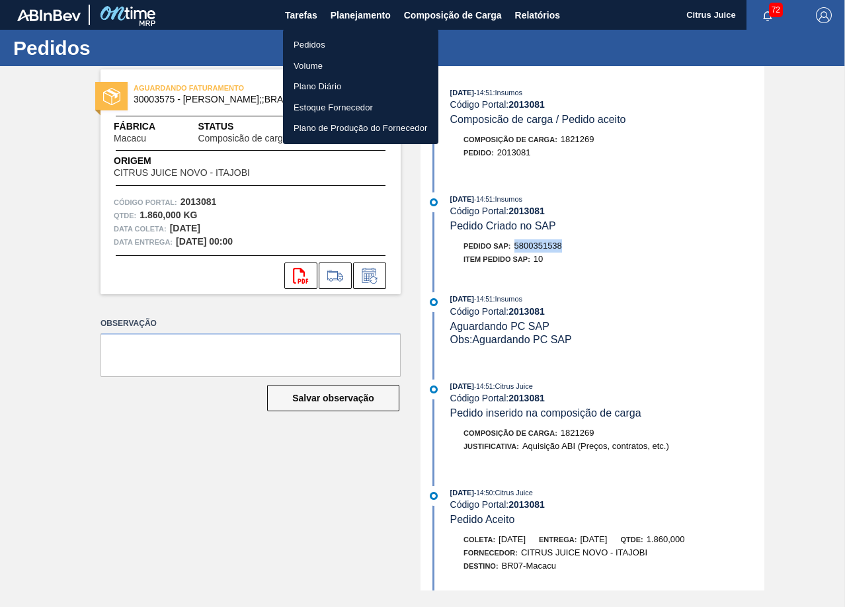
click at [345, 44] on li "Pedidos" at bounding box center [360, 44] width 155 height 21
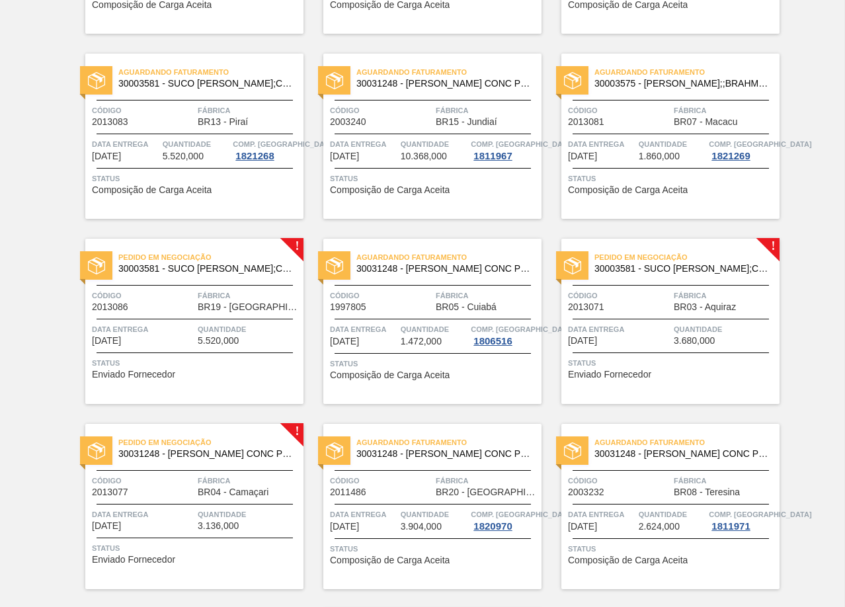
scroll to position [2370, 0]
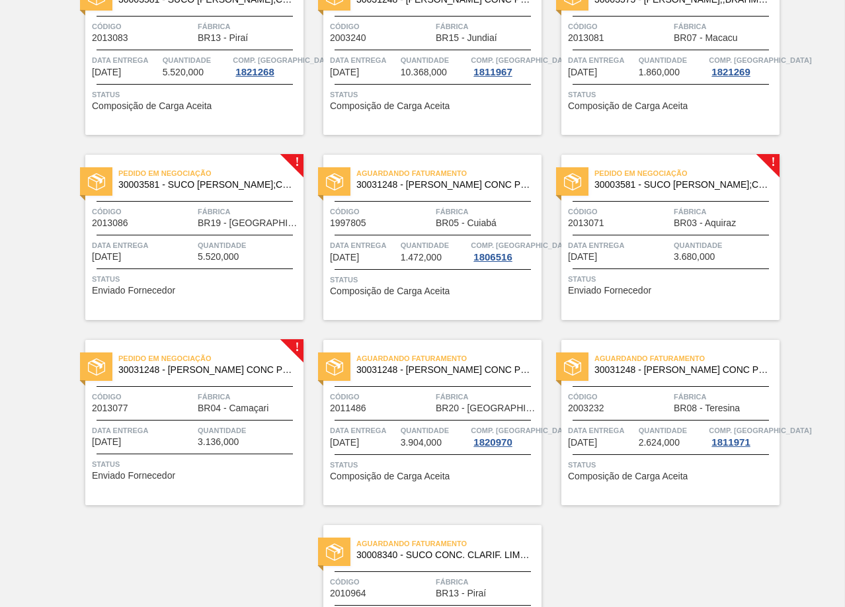
click at [290, 200] on div "Pedido em Negociação 30003581 - SUCO [PERSON_NAME];CLARIFIC.C/SO2;PEPSI; Código…" at bounding box center [194, 237] width 218 height 165
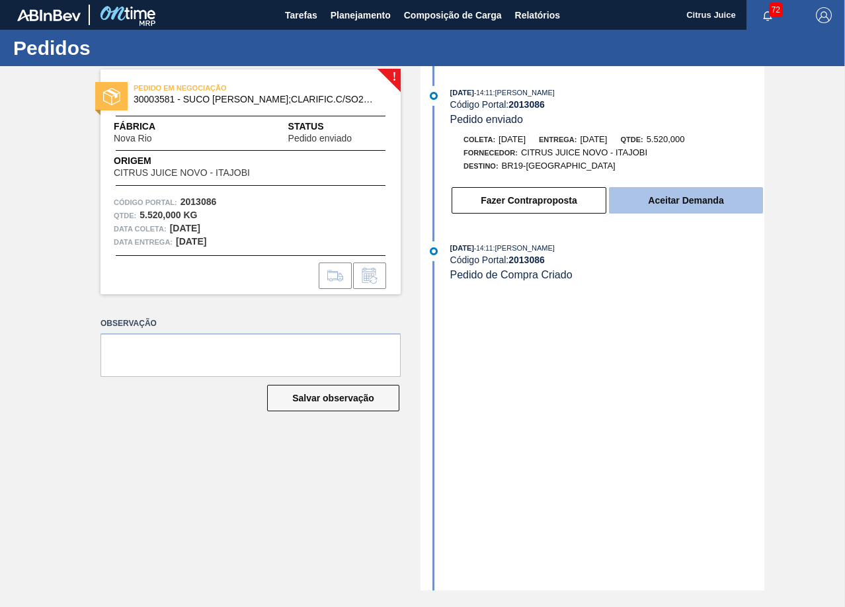
click at [660, 205] on button "Aceitar Demanda" at bounding box center [686, 200] width 154 height 26
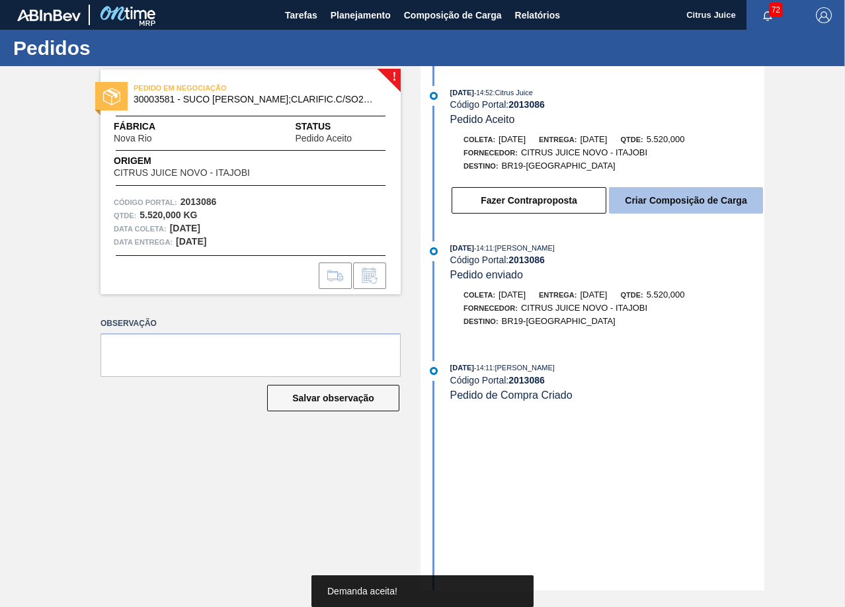
click at [653, 200] on button "Criar Composição de Carga" at bounding box center [686, 200] width 154 height 26
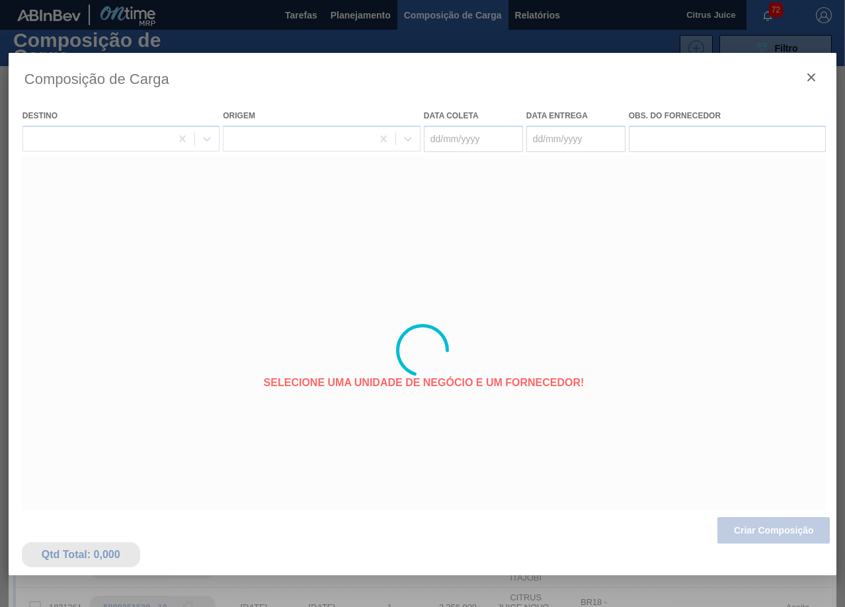
type coleta "[DATE]"
type entrega "[DATE]"
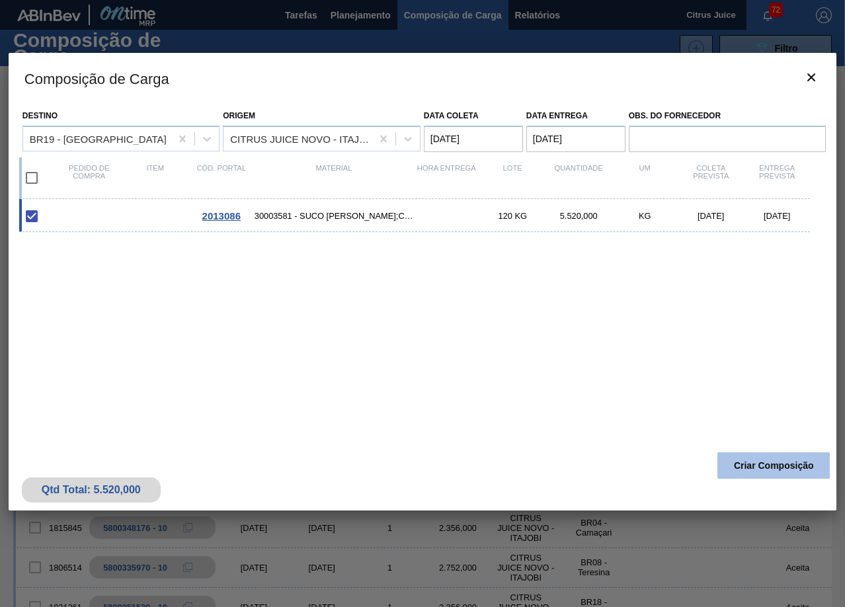
click at [758, 466] on button "Criar Composição" at bounding box center [773, 465] width 112 height 26
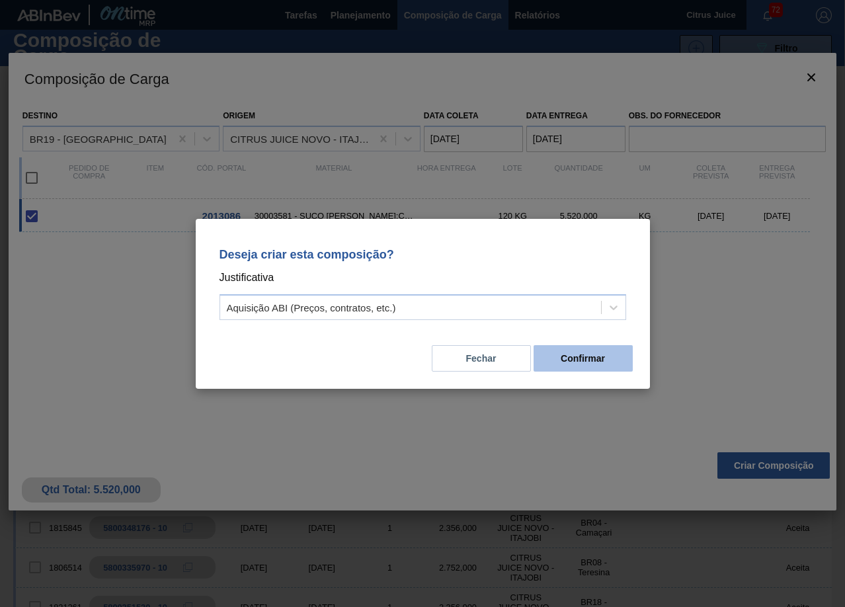
click at [583, 350] on button "Confirmar" at bounding box center [583, 358] width 99 height 26
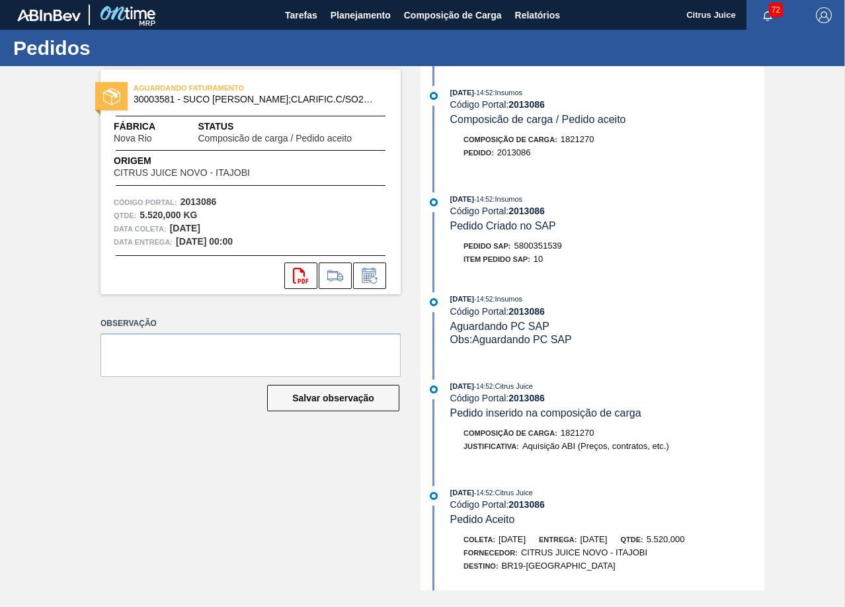
click at [539, 243] on span "5800351539" at bounding box center [538, 246] width 48 height 10
copy span "5800351539"
click at [370, 12] on span "Planejamento" at bounding box center [361, 15] width 60 height 16
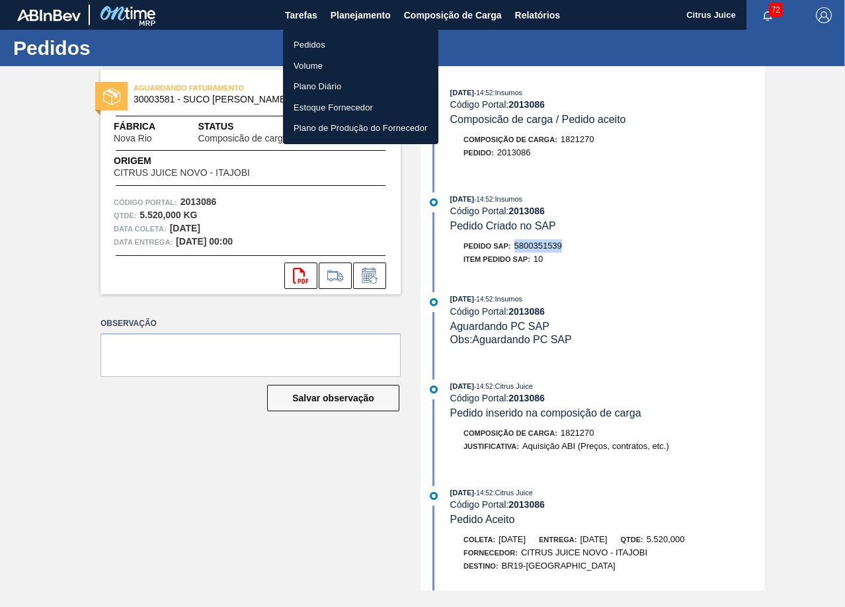
click at [300, 48] on li "Pedidos" at bounding box center [360, 44] width 155 height 21
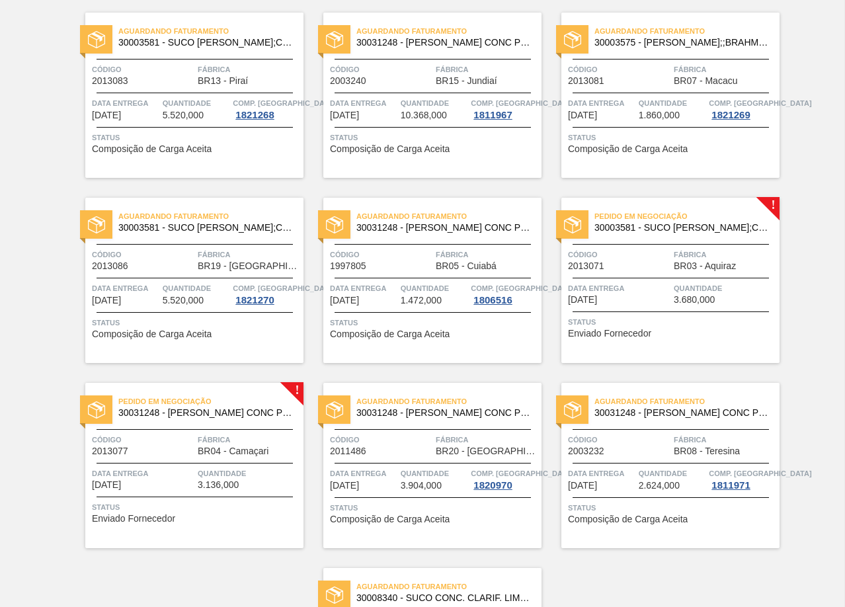
scroll to position [2304, 0]
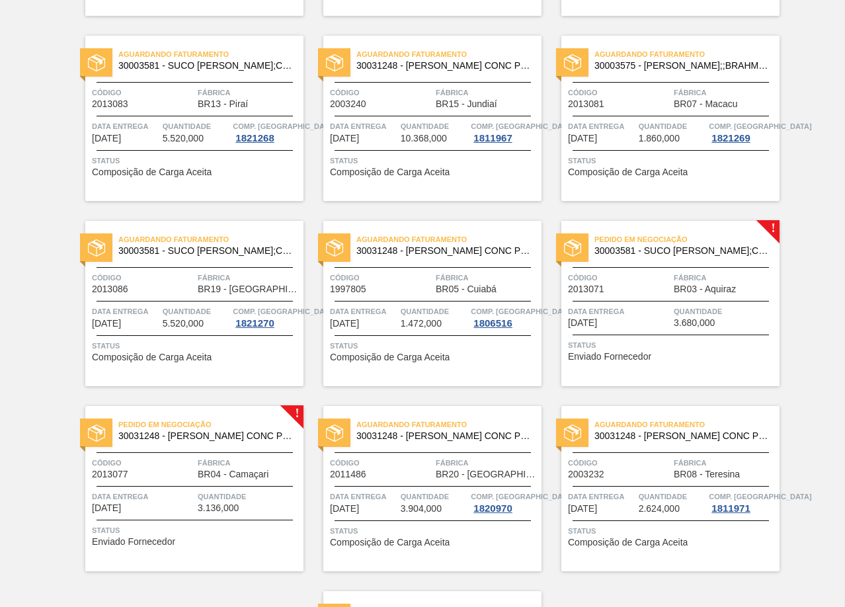
click at [680, 302] on div "Pedido em Negociação 30003581 - SUCO CONCENT LIMAO;CLARIFIC.C/SO2;PEPSI; Código…" at bounding box center [670, 303] width 218 height 165
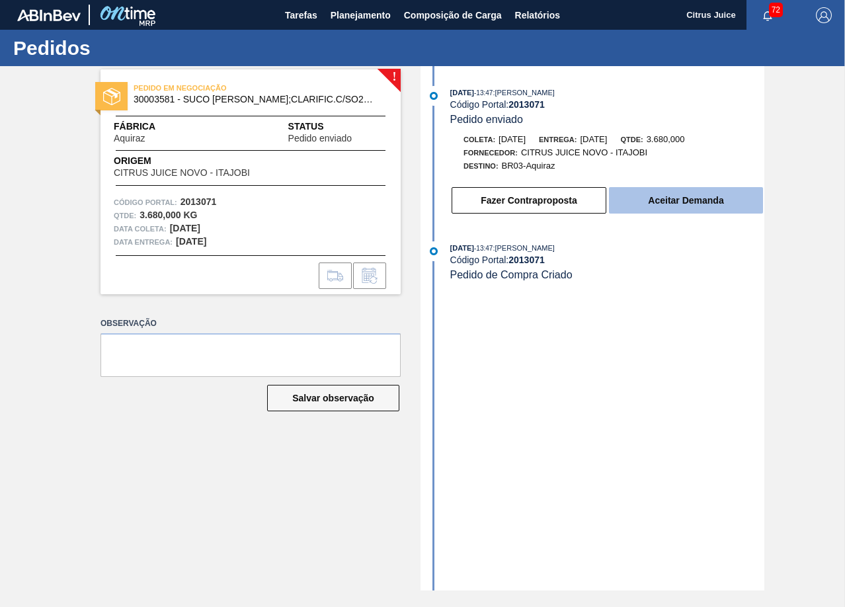
click at [682, 204] on button "Aceitar Demanda" at bounding box center [686, 200] width 154 height 26
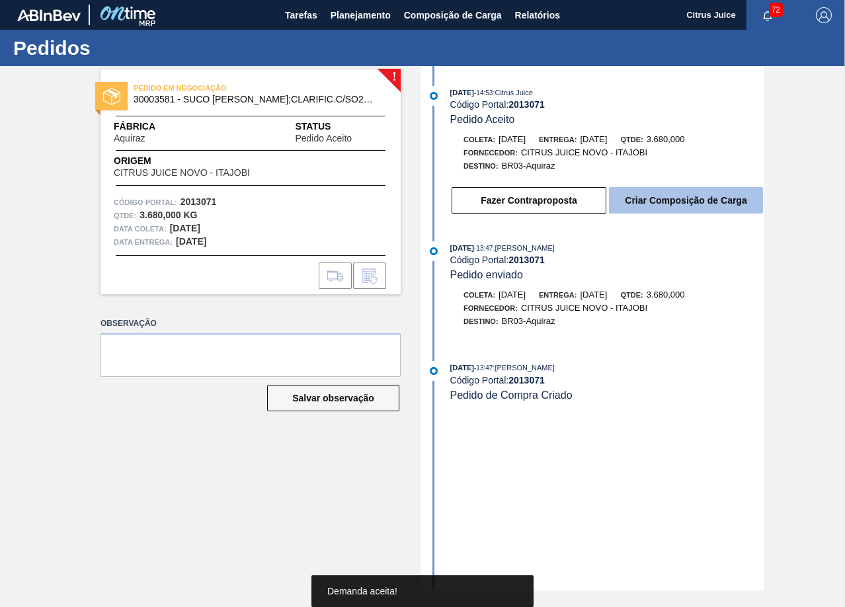
click at [654, 200] on button "Criar Composição de Carga" at bounding box center [686, 200] width 154 height 26
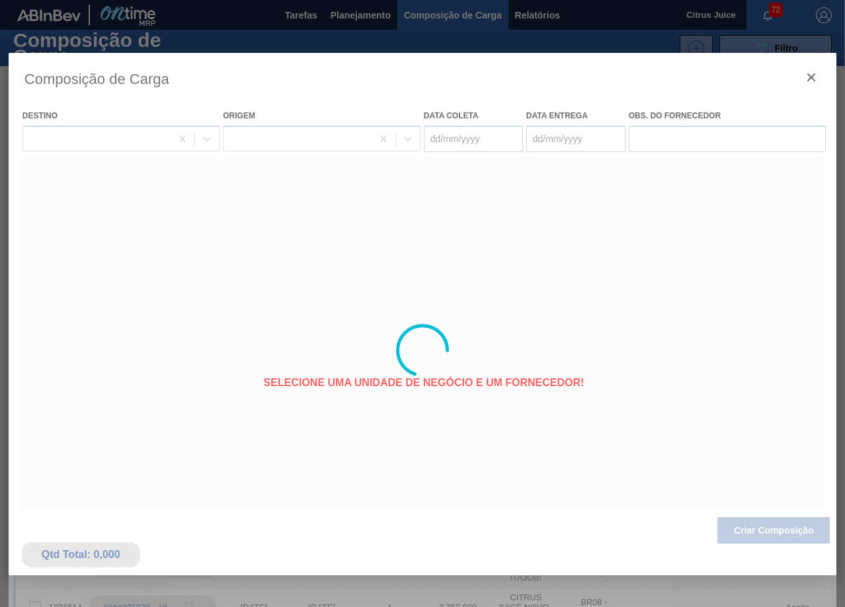
type coleta "[DATE]"
type entrega "[DATE]"
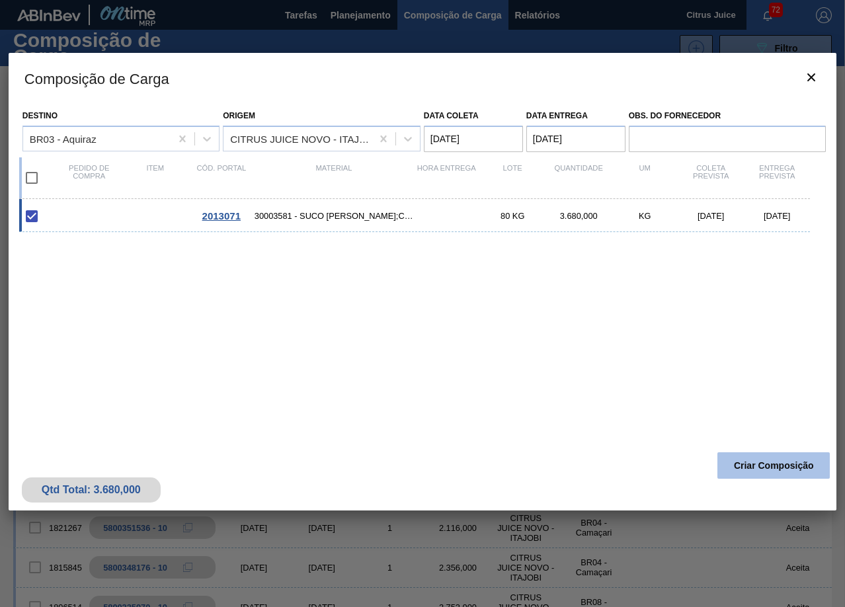
click at [772, 454] on button "Criar Composição" at bounding box center [773, 465] width 112 height 26
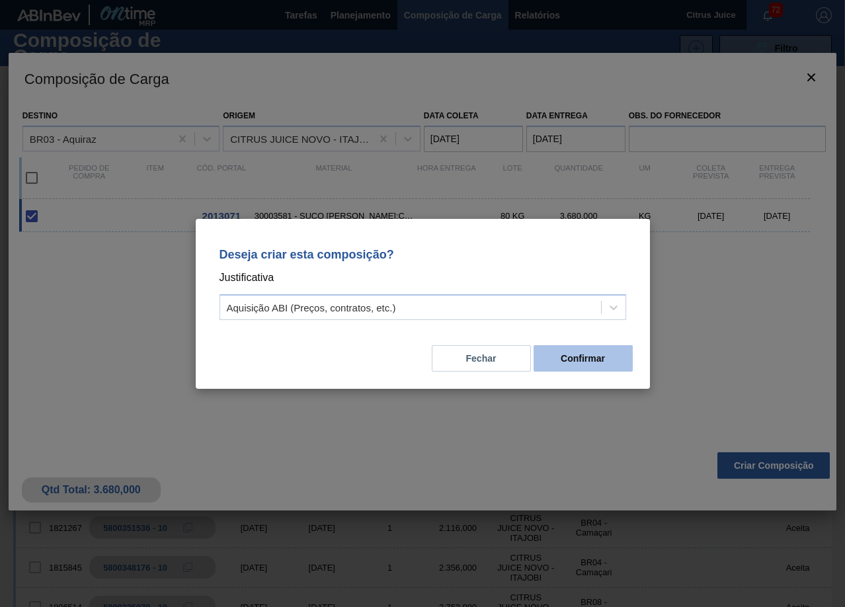
click at [560, 358] on button "Confirmar" at bounding box center [583, 358] width 99 height 26
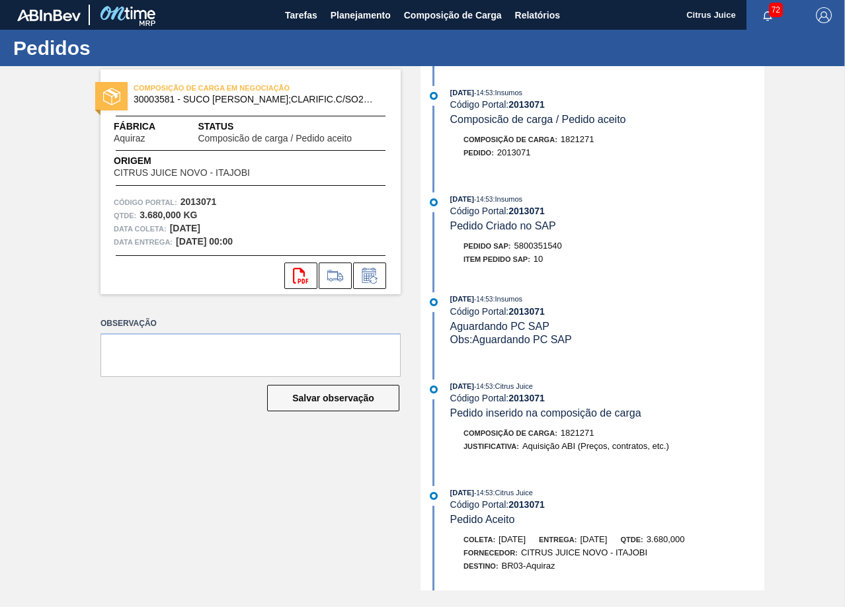
click at [533, 243] on span "5800351540" at bounding box center [538, 246] width 48 height 10
copy span "5800351540"
click at [360, 23] on button "Planejamento" at bounding box center [360, 15] width 73 height 30
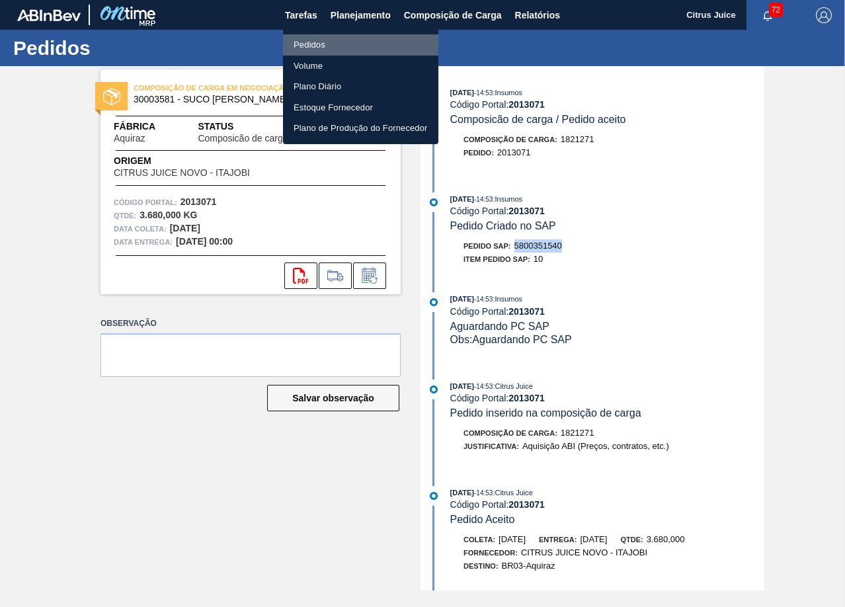
click at [315, 50] on li "Pedidos" at bounding box center [360, 44] width 155 height 21
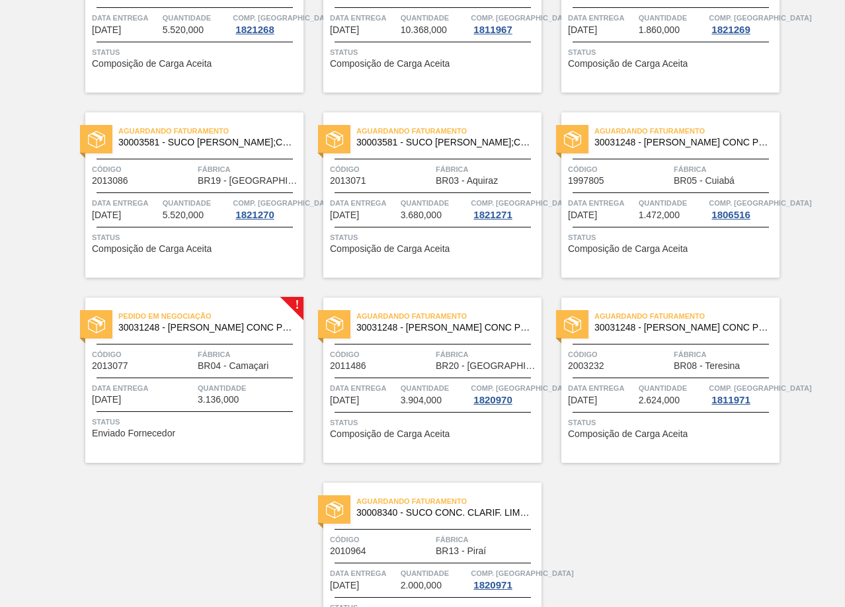
scroll to position [2502, 0]
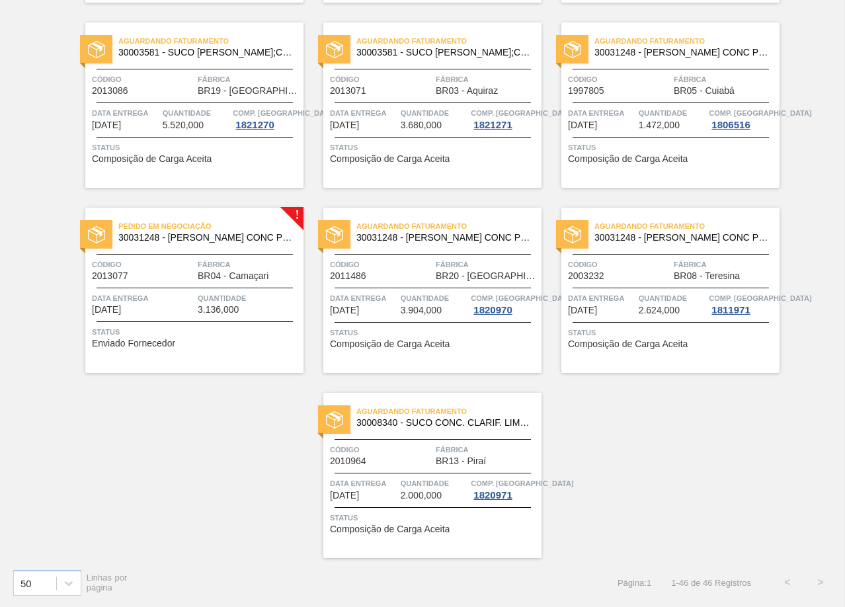
click at [224, 257] on div "Pedido em Negociação 30031248 - SUCO LARANJA CONC PRESV 63 5 KG Código 2013077 …" at bounding box center [194, 290] width 218 height 165
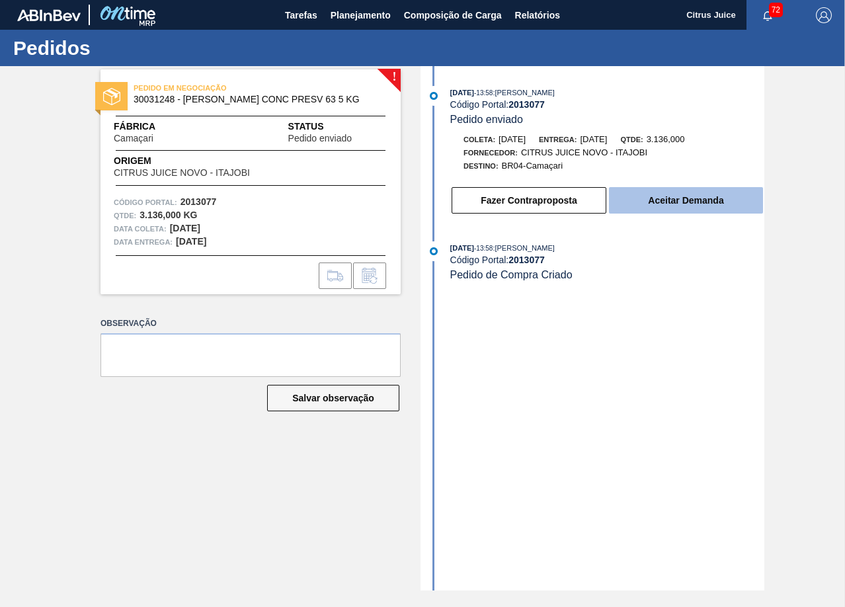
click at [732, 194] on button "Aceitar Demanda" at bounding box center [686, 200] width 154 height 26
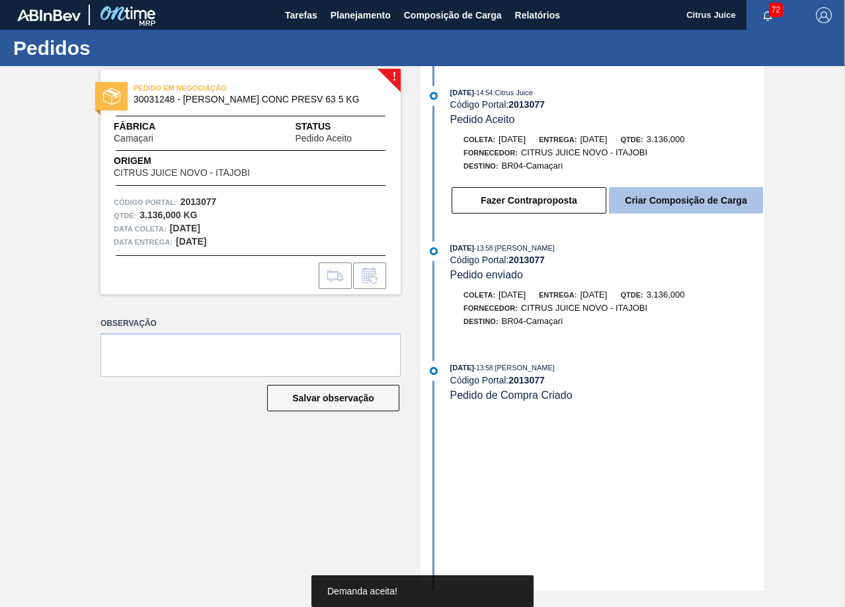
click at [698, 208] on button "Criar Composição de Carga" at bounding box center [686, 200] width 154 height 26
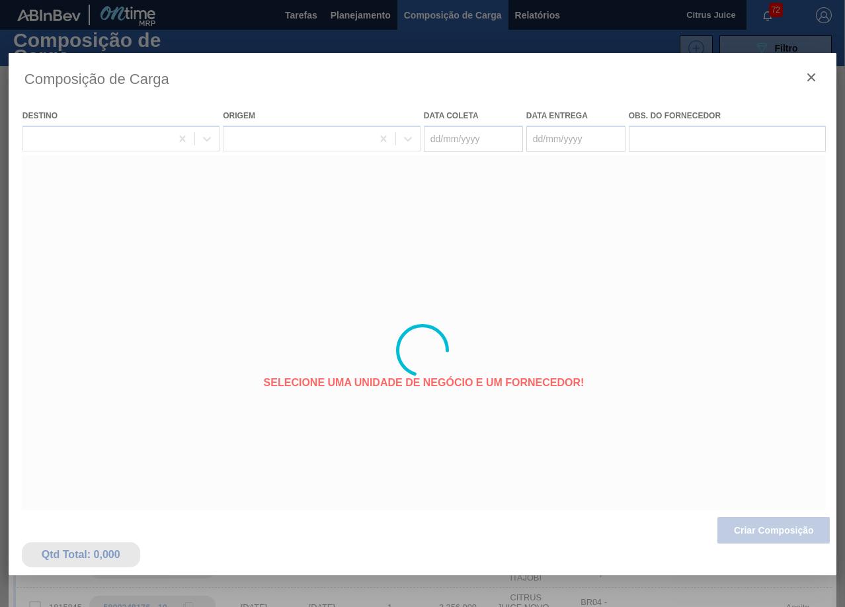
type coleta "[DATE]"
type entrega "[DATE]"
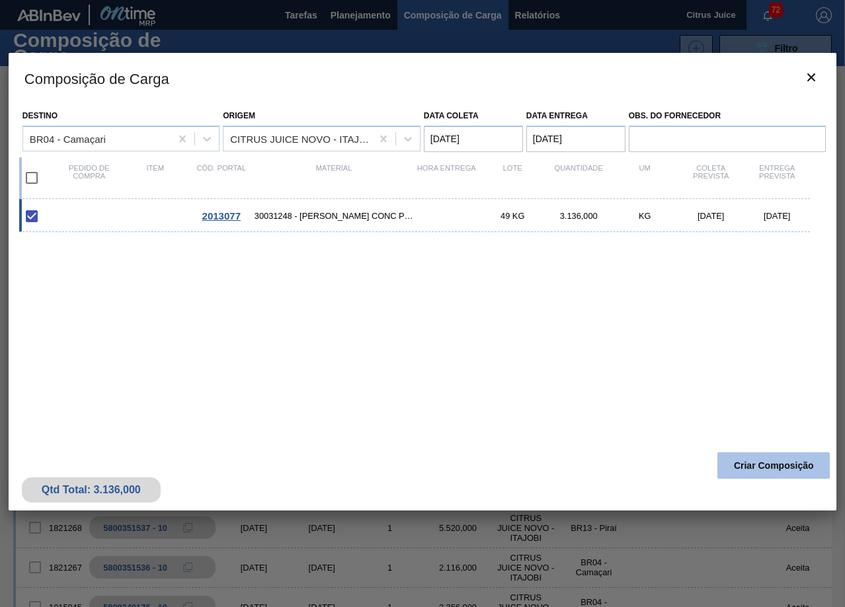
click at [758, 455] on button "Criar Composição" at bounding box center [773, 465] width 112 height 26
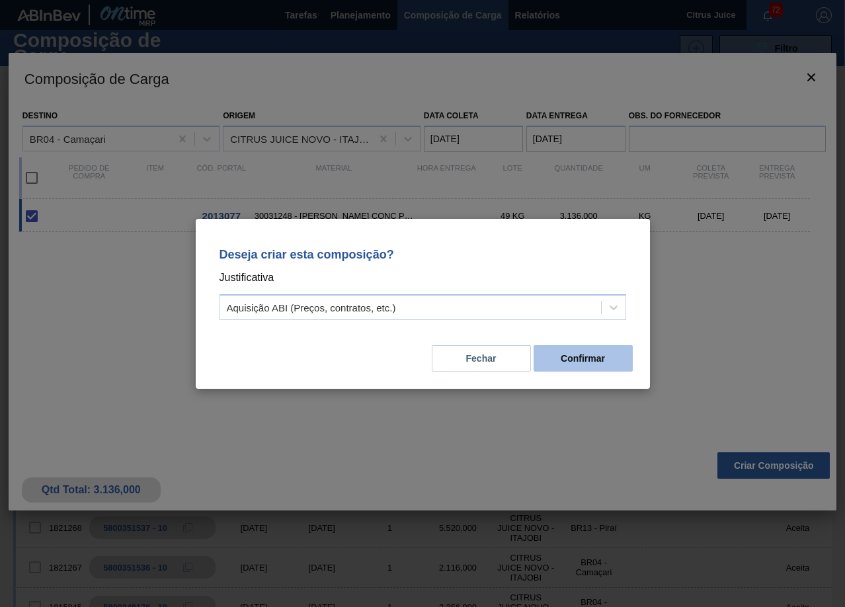
click at [614, 349] on button "Confirmar" at bounding box center [583, 358] width 99 height 26
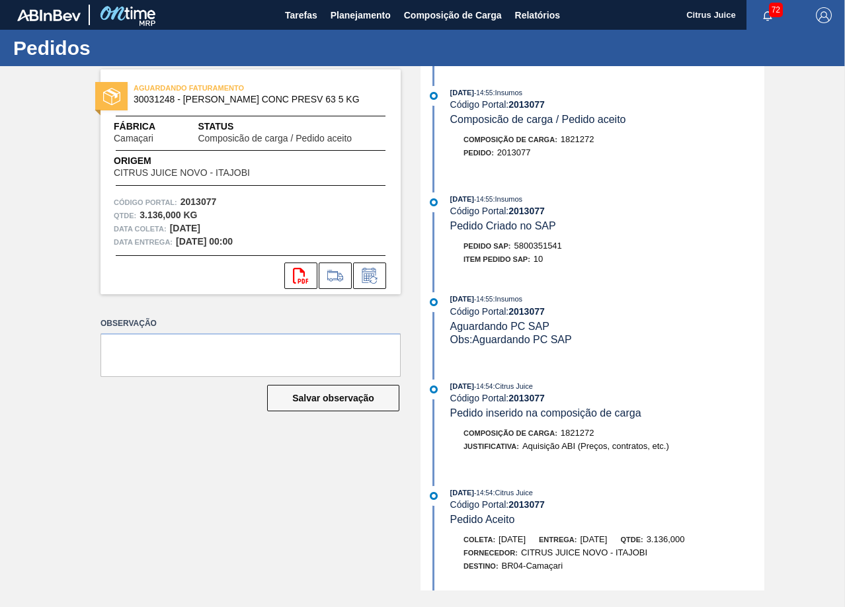
click at [536, 246] on span "5800351541" at bounding box center [538, 246] width 48 height 10
copy span "5800351541"
click at [359, 18] on span "Planejamento" at bounding box center [361, 15] width 60 height 16
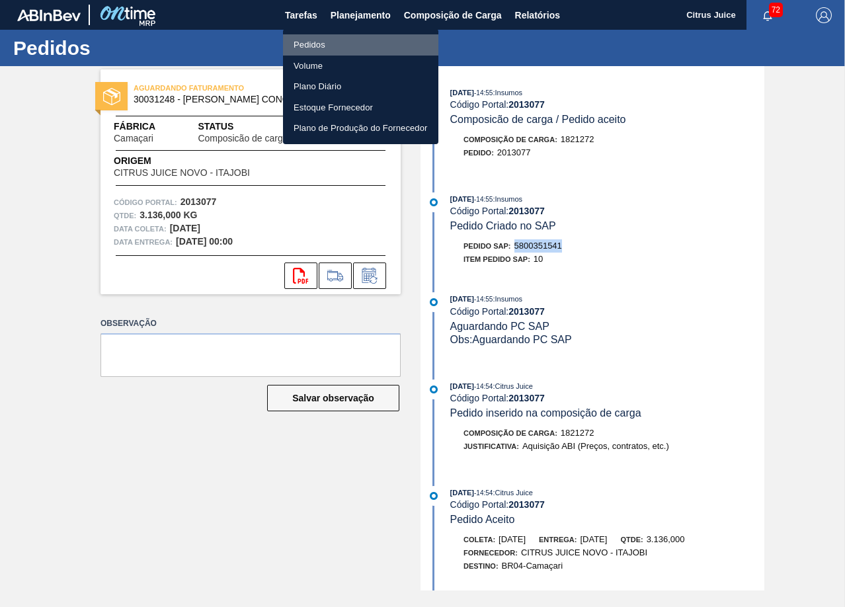
click at [315, 44] on li "Pedidos" at bounding box center [360, 44] width 155 height 21
